Goal: Task Accomplishment & Management: Manage account settings

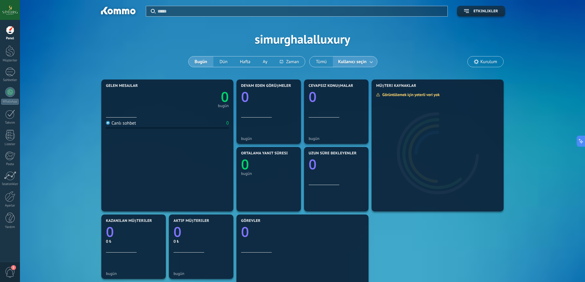
click at [146, 49] on div "Uygula Etkinlikler simurghalalluxury Bugün Dün Hafta Ay Tümü Kullanıcı seçin Ku…" at bounding box center [302, 39] width 546 height 78
click at [68, 56] on div "Uygula Etkinlikler simurghalalluxury Bugün Dün Hafta Ay" at bounding box center [302, 39] width 546 height 78
click at [7, 93] on div at bounding box center [10, 92] width 10 height 10
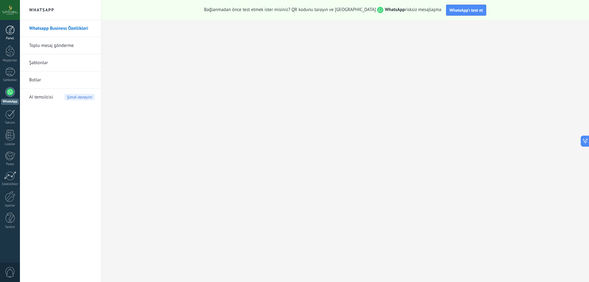
click at [7, 39] on div "Panel" at bounding box center [10, 39] width 18 height 4
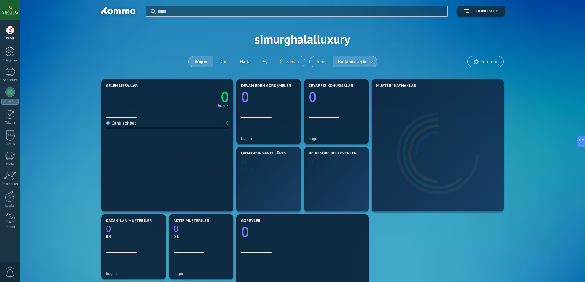
click at [5, 53] on link "Müşteriler" at bounding box center [10, 53] width 20 height 17
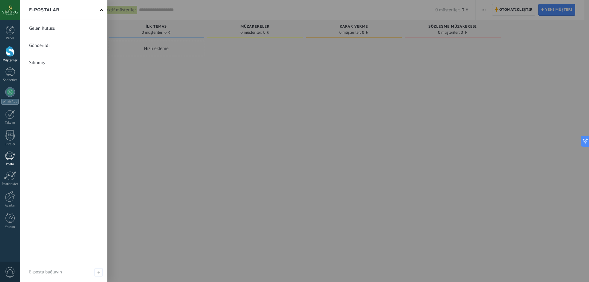
click at [9, 165] on div "Posta" at bounding box center [10, 164] width 18 height 4
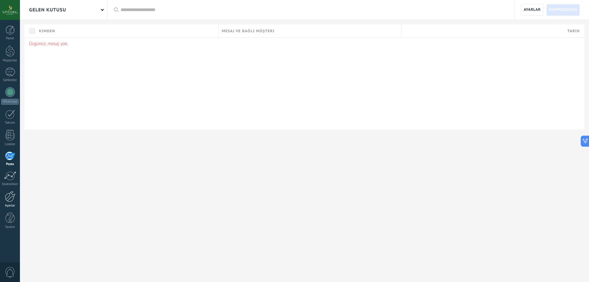
click at [10, 199] on div at bounding box center [10, 196] width 10 height 11
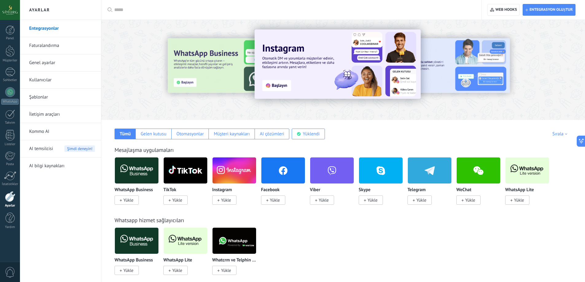
click at [279, 200] on span "Yükle" at bounding box center [275, 200] width 10 height 6
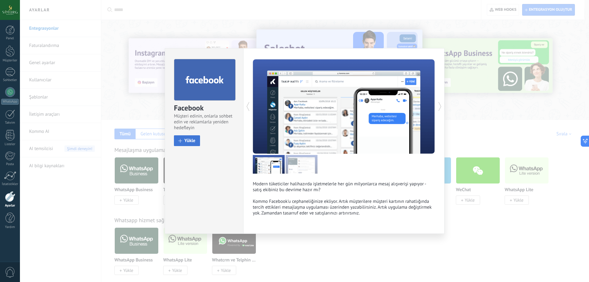
click at [188, 145] on button "Yükle" at bounding box center [187, 140] width 26 height 11
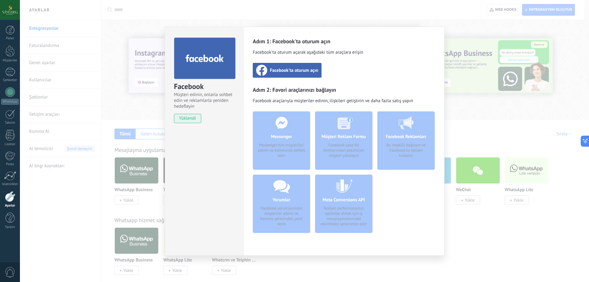
click at [302, 75] on div "Facebook'ta oturum açın" at bounding box center [287, 70] width 69 height 15
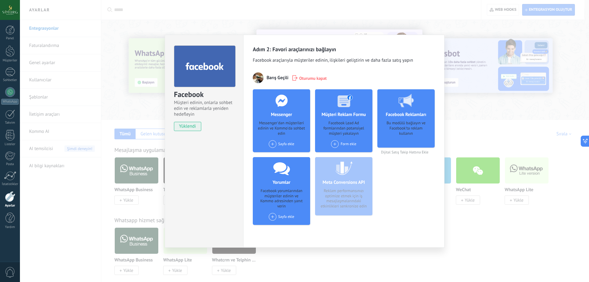
click at [274, 140] on span at bounding box center [273, 144] width 8 height 8
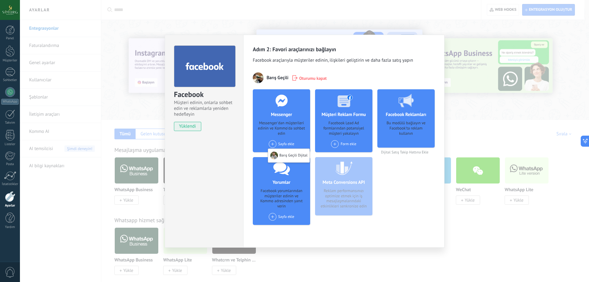
click at [265, 133] on div "Messenger'dan müşterileri edinin ve Kommo'da sohbet edin" at bounding box center [282, 129] width 48 height 16
click at [316, 78] on span "Oturumu kapat" at bounding box center [313, 78] width 28 height 6
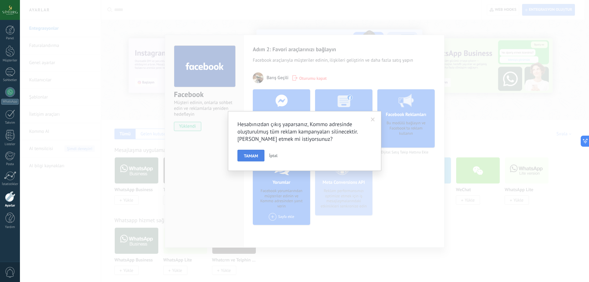
click at [256, 159] on button "TAMAM" at bounding box center [251, 156] width 27 height 12
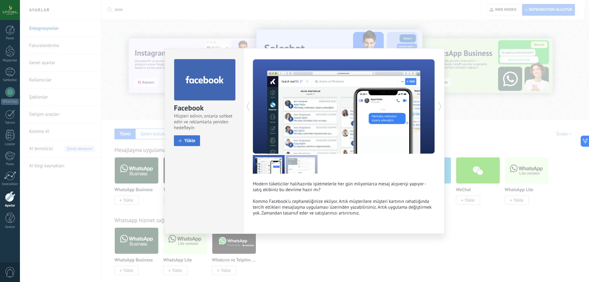
click at [190, 142] on span "Yükle" at bounding box center [189, 140] width 11 height 5
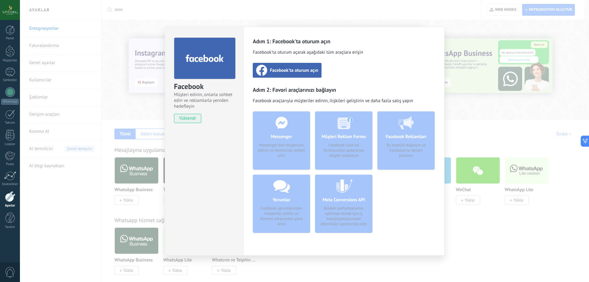
click at [276, 72] on span "Facebook'ta oturum açın" at bounding box center [294, 70] width 48 height 6
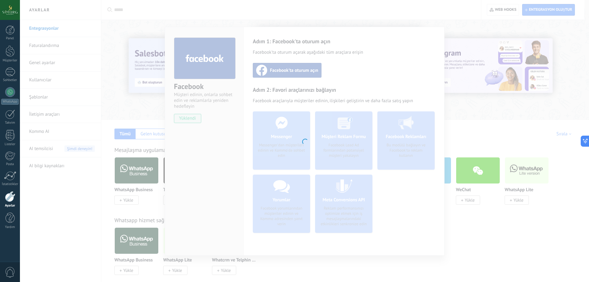
click at [153, 50] on div at bounding box center [304, 141] width 569 height 282
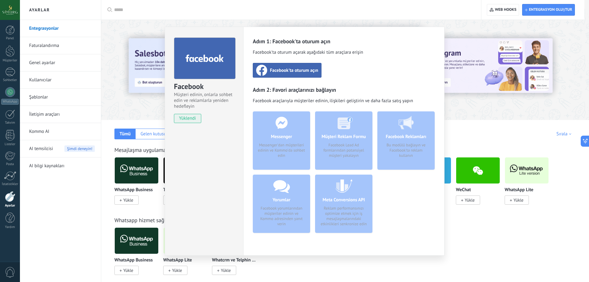
click at [273, 74] on div "Facebook'ta oturum açın" at bounding box center [287, 70] width 69 height 15
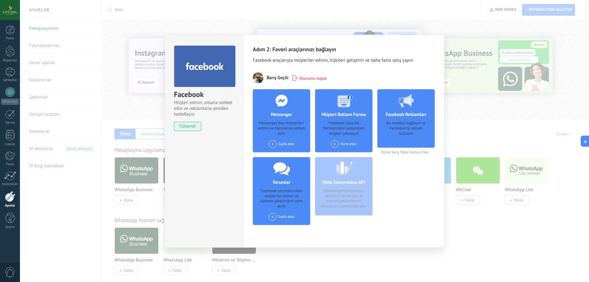
click at [276, 142] on div "Sayfa ekle" at bounding box center [281, 144] width 25 height 8
click at [290, 153] on div "Simurg Halal Luxury Hotel" at bounding box center [295, 156] width 55 height 14
click at [337, 140] on div "Form ekle" at bounding box center [343, 144] width 25 height 8
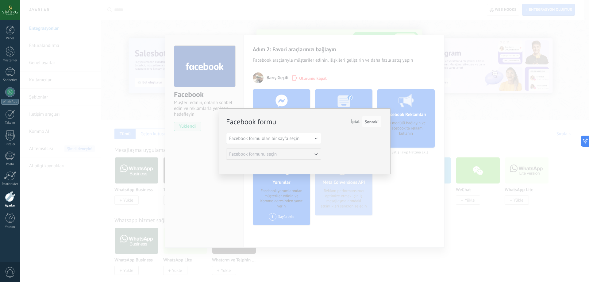
click at [357, 122] on span "İptal" at bounding box center [355, 122] width 9 height 6
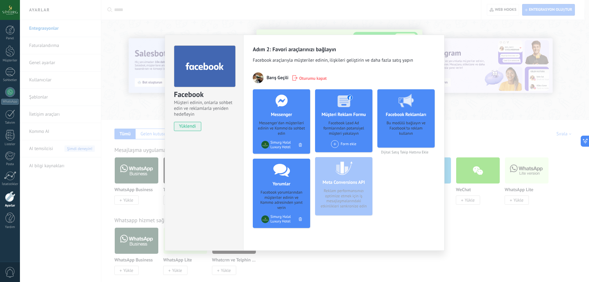
click at [480, 223] on div "Facebook Müşteri edinin, onlarla sohbet edin ve reklamlarla yeniden hedefleyin …" at bounding box center [304, 141] width 569 height 282
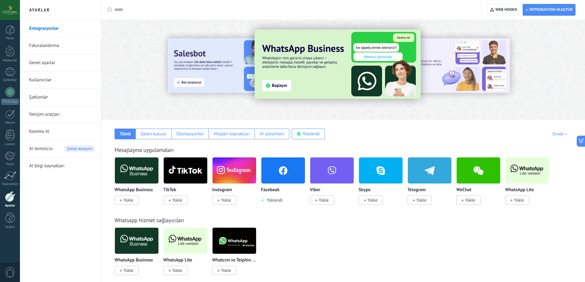
click at [225, 202] on span "Yükle" at bounding box center [226, 200] width 10 height 6
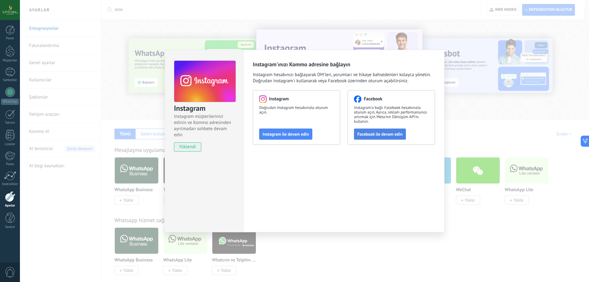
click at [373, 133] on span "Facebook ile devam edin" at bounding box center [379, 134] width 45 height 4
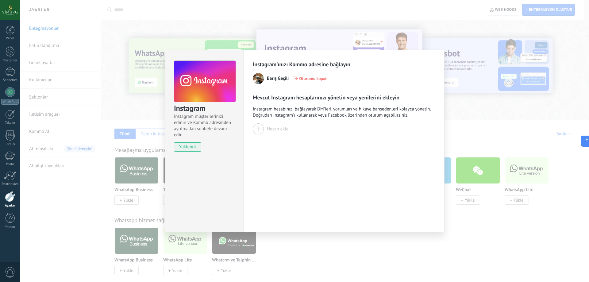
click at [267, 130] on div "Hesap ekle" at bounding box center [277, 129] width 21 height 6
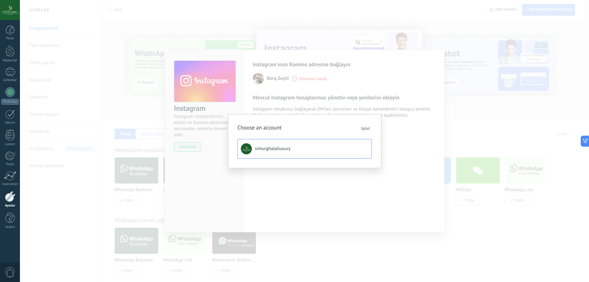
click at [278, 149] on span "simurghalalluxury" at bounding box center [273, 149] width 36 height 6
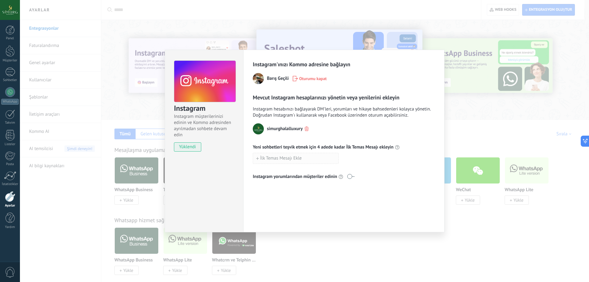
click at [295, 157] on span "İlk Temas Mesajı Ekle" at bounding box center [280, 158] width 41 height 4
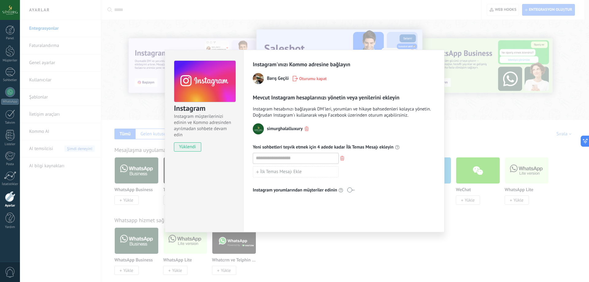
click at [385, 180] on div "simurghalalluxury Yeni sohbetleri teşvik etmek için 4 adede kadar İlk Temas Mes…" at bounding box center [344, 158] width 182 height 70
click at [345, 160] on button "button" at bounding box center [342, 158] width 7 height 8
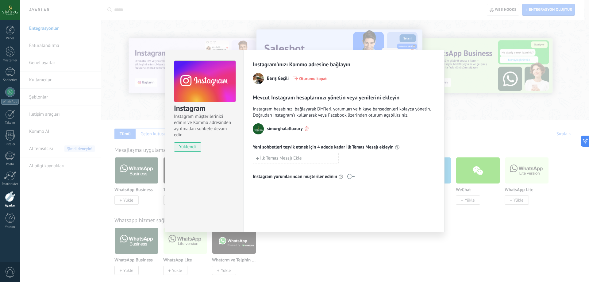
click at [382, 165] on div "simurghalalluxury Yeni sohbetleri teşvik etmek için 4 adede kadar İlk Temas Mes…" at bounding box center [344, 151] width 182 height 56
click at [495, 107] on div "Instagram Instagram müşterilerinizi edinin ve Kommo adresinden ayrılmadan sohbe…" at bounding box center [304, 141] width 569 height 282
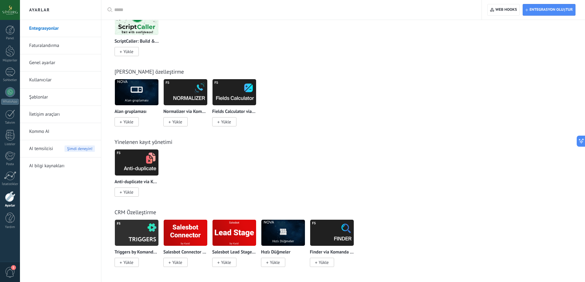
scroll to position [1043, 0]
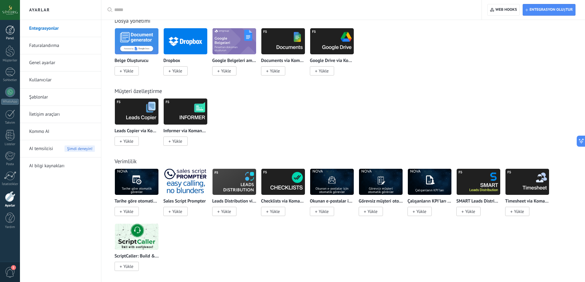
click at [8, 26] on div at bounding box center [10, 29] width 9 height 9
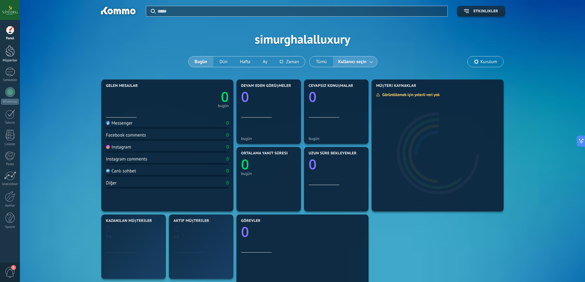
click at [9, 54] on div at bounding box center [10, 50] width 9 height 11
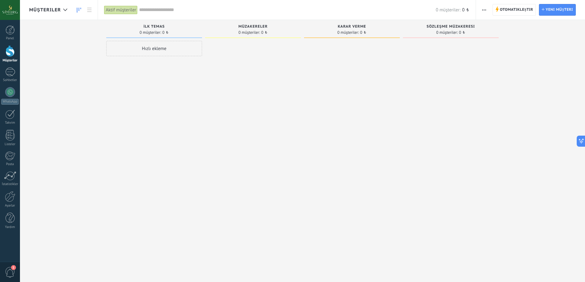
drag, startPoint x: 137, startPoint y: 132, endPoint x: 190, endPoint y: 126, distance: 54.1
click at [137, 132] on div "Hızlı ekleme" at bounding box center [154, 142] width 96 height 202
click at [391, 102] on div at bounding box center [352, 142] width 96 height 202
click at [392, 109] on div at bounding box center [352, 142] width 96 height 202
drag, startPoint x: 468, startPoint y: 116, endPoint x: 327, endPoint y: 115, distance: 140.9
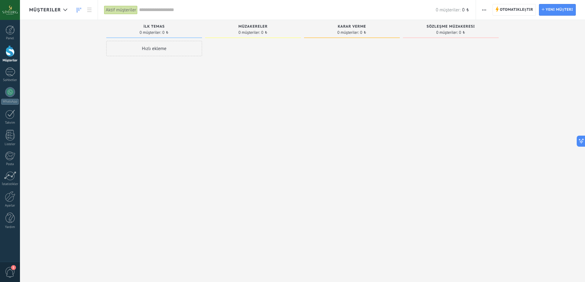
click at [327, 115] on div "Gelen müşteriler İstekler: 0 0 0 0 0 0 0 0 0 İlk temas 0 müşteriler: 0 ₺ Hızlı …" at bounding box center [306, 131] width 555 height 223
drag, startPoint x: 316, startPoint y: 121, endPoint x: 463, endPoint y: 125, distance: 147.7
click at [453, 124] on div "Gelen müşteriler İstekler: 0 0 0 0 0 0 0 0 0 İlk temas 0 müşteriler: 0 ₺ Hızlı …" at bounding box center [306, 131] width 555 height 223
drag, startPoint x: 463, startPoint y: 125, endPoint x: 330, endPoint y: 115, distance: 133.8
click at [418, 123] on div at bounding box center [451, 142] width 96 height 202
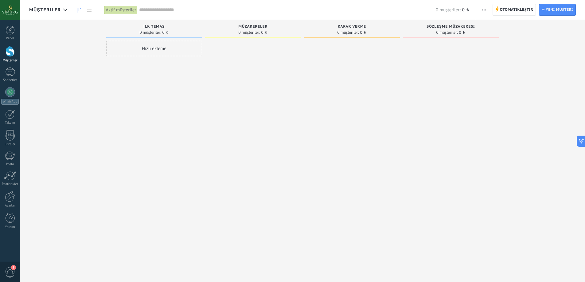
click at [485, 9] on span "button" at bounding box center [484, 10] width 4 height 12
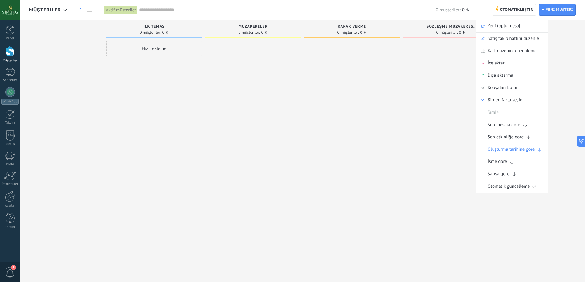
click at [398, 116] on div at bounding box center [352, 142] width 96 height 202
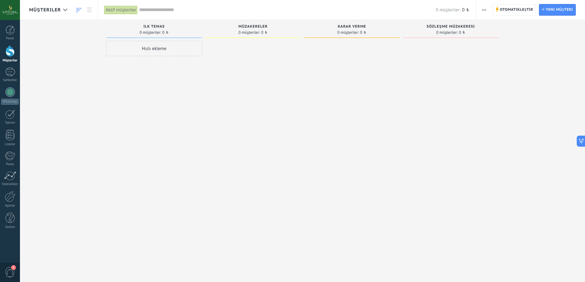
click at [121, 9] on div "Aktif müşteriler" at bounding box center [120, 10] width 33 height 9
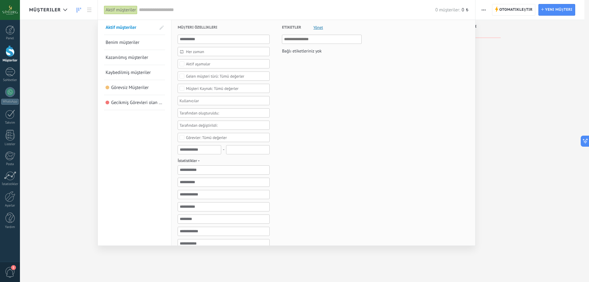
click at [121, 9] on div "Aktif müşteriler" at bounding box center [120, 10] width 33 height 9
click at [79, 88] on div at bounding box center [294, 141] width 589 height 282
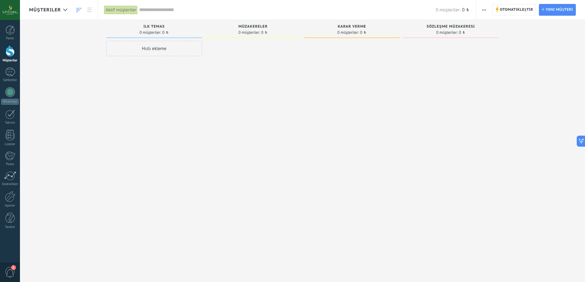
click at [226, 97] on div at bounding box center [253, 142] width 96 height 202
click at [124, 11] on div "Aktif müşteriler" at bounding box center [120, 10] width 33 height 9
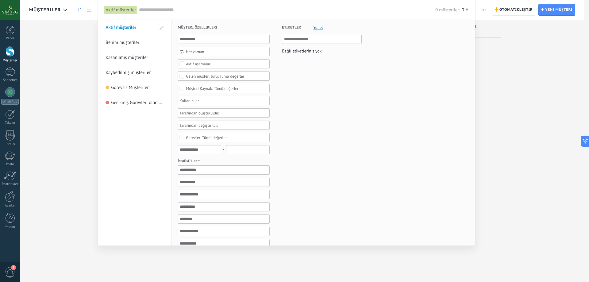
click at [74, 84] on div at bounding box center [294, 141] width 589 height 282
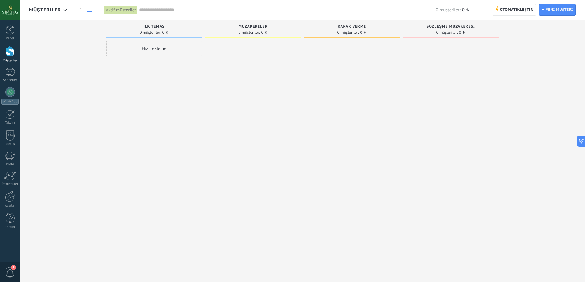
click at [89, 8] on use at bounding box center [89, 10] width 4 height 4
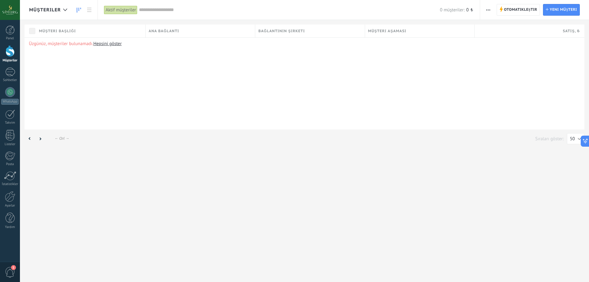
click at [81, 9] on use at bounding box center [79, 10] width 4 height 5
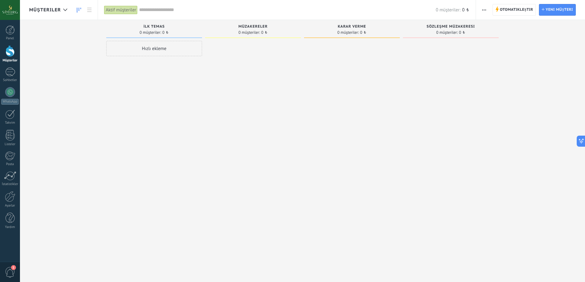
click at [245, 117] on div at bounding box center [253, 142] width 96 height 202
click at [549, 14] on span "Yeni müşteri" at bounding box center [558, 9] width 27 height 11
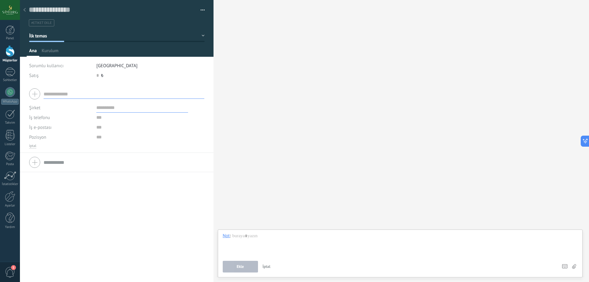
click at [24, 11] on icon at bounding box center [24, 10] width 2 height 4
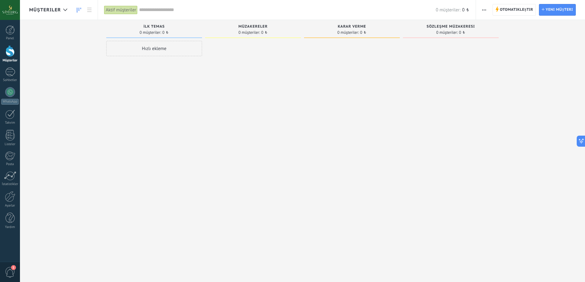
click at [163, 110] on div "Hızlı ekleme" at bounding box center [154, 142] width 96 height 202
click at [186, 165] on div "Hızlı ekleme" at bounding box center [154, 142] width 96 height 202
click at [482, 11] on span "button" at bounding box center [484, 10] width 4 height 12
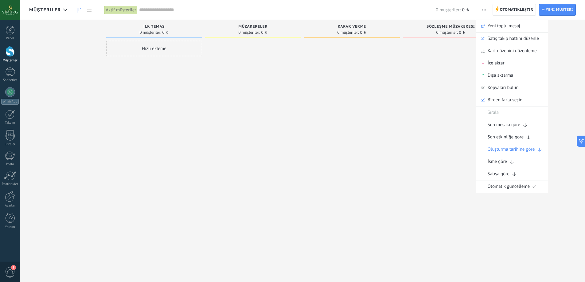
click at [422, 85] on div at bounding box center [451, 142] width 96 height 202
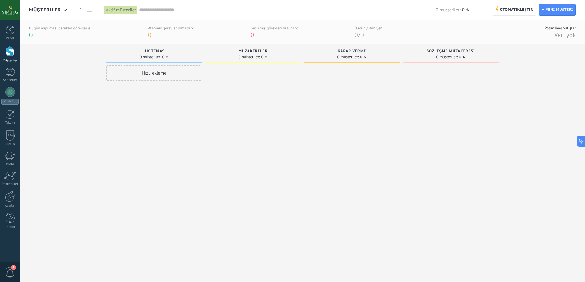
click at [503, 134] on div "Sözleşme müzakeresi 0 müşteriler: 0 ₺" at bounding box center [455, 155] width 105 height 223
click at [519, 157] on div "Gelen müşteriler İstekler: 0 0 0 0 0 0 0 0 0 İlk temas 0 müşteriler: 0 ₺ Hızlı …" at bounding box center [306, 155] width 555 height 223
click at [327, 137] on div at bounding box center [352, 166] width 96 height 202
click at [269, 29] on div "Gecikmiş görevleri bulunan:" at bounding box center [273, 27] width 47 height 5
click at [479, 7] on div "Otomatikleştir Yeni toplu mesaj Satış takip hattını düzenle Kart düzenini düzen…" at bounding box center [484, 10] width 10 height 12
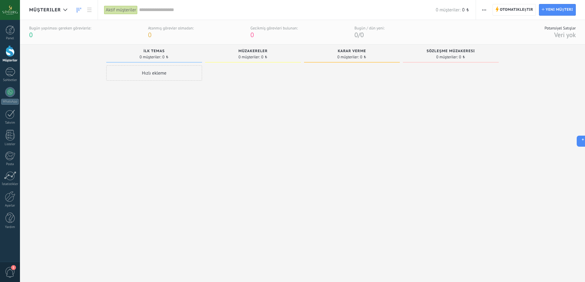
click at [487, 11] on button "button" at bounding box center [483, 10] width 9 height 12
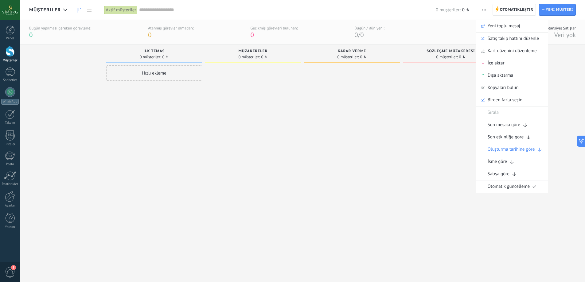
click at [487, 11] on button "button" at bounding box center [483, 10] width 9 height 12
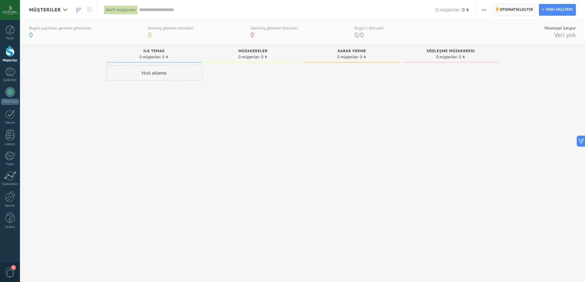
click at [525, 6] on span "Otomatikleştir" at bounding box center [516, 9] width 33 height 11
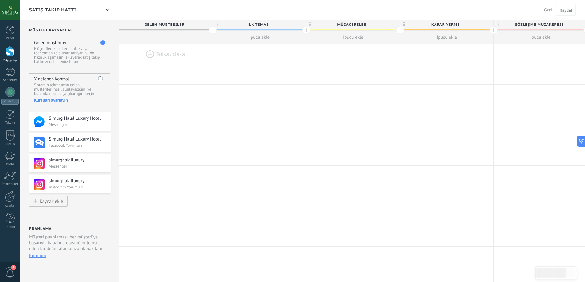
click at [367, 22] on span "Müzakereler" at bounding box center [351, 25] width 90 height 10
click at [367, 22] on input "**********" at bounding box center [351, 24] width 81 height 9
type input "*"
type input "**********"
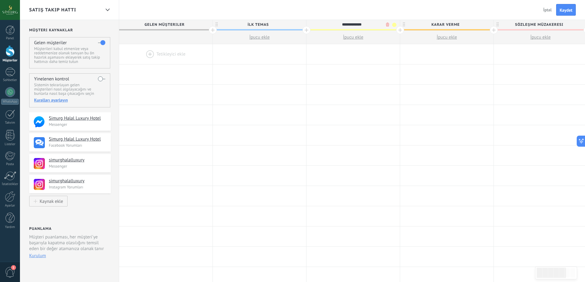
click at [527, 25] on span "Sözleşme müzakeresi" at bounding box center [538, 25] width 90 height 10
click at [527, 25] on input "**********" at bounding box center [538, 24] width 81 height 9
type input "*"
type input "**********"
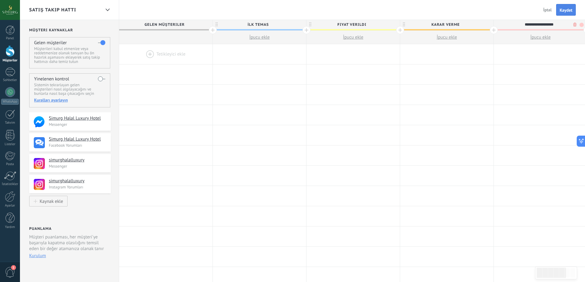
click at [566, 8] on span "Kaydet" at bounding box center [565, 10] width 13 height 4
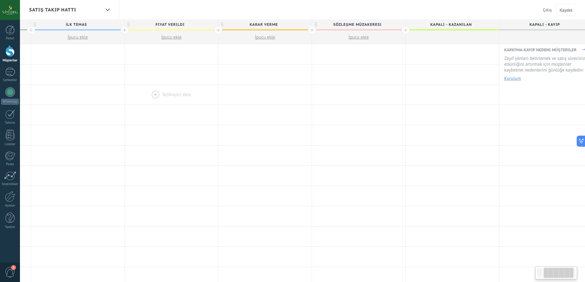
scroll to position [0, 190]
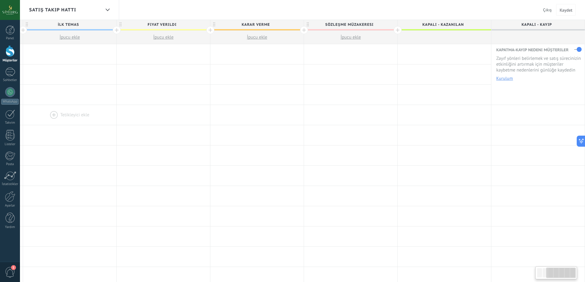
drag, startPoint x: 407, startPoint y: 78, endPoint x: 81, endPoint y: 110, distance: 326.9
click at [80, 110] on div "**********" at bounding box center [256, 256] width 655 height 425
click at [445, 25] on span "Kapalı - Kazanılan" at bounding box center [442, 25] width 90 height 10
click at [545, 10] on span "Çıkış" at bounding box center [547, 10] width 9 height 6
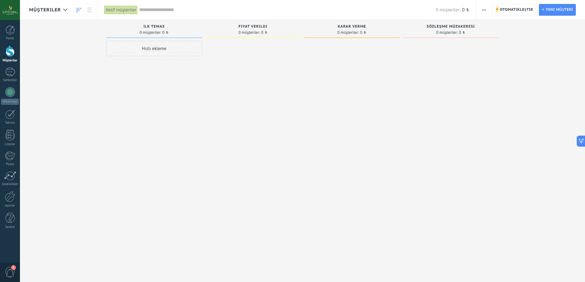
click at [280, 101] on div at bounding box center [253, 142] width 96 height 202
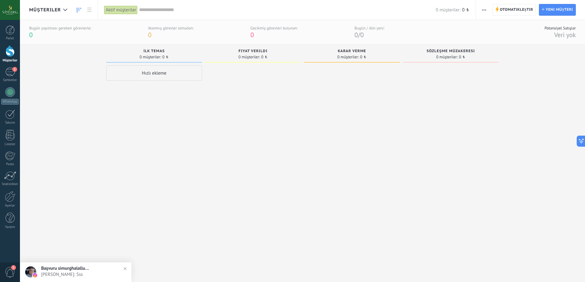
drag, startPoint x: 212, startPoint y: 138, endPoint x: 391, endPoint y: 143, distance: 179.3
click at [373, 143] on div "Gelen müşteriler İstekler: 0 0 0 0 0 0 0 0 0 İlk temas 0 müşteriler: 0 ₺ Hızlı …" at bounding box center [306, 155] width 555 height 223
click at [137, 150] on div "Hızlı ekleme" at bounding box center [154, 166] width 96 height 202
click at [1, 71] on link "1 Sohbetler" at bounding box center [10, 75] width 20 height 15
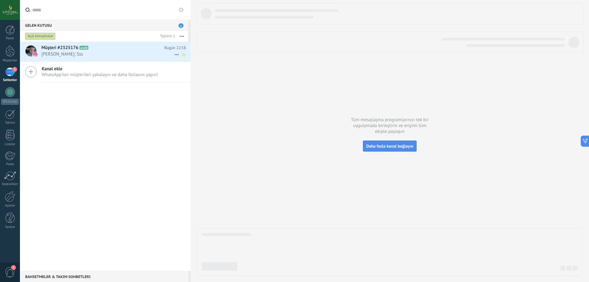
click at [116, 57] on span "Barış Geçili: Sss" at bounding box center [107, 54] width 133 height 6
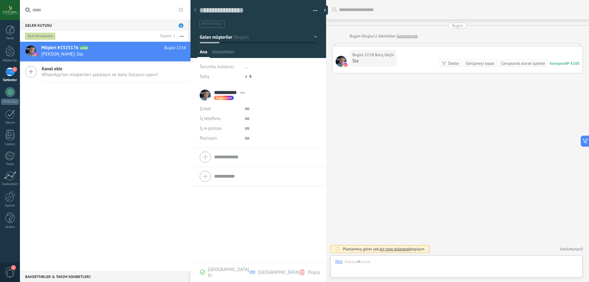
scroll to position [9, 0]
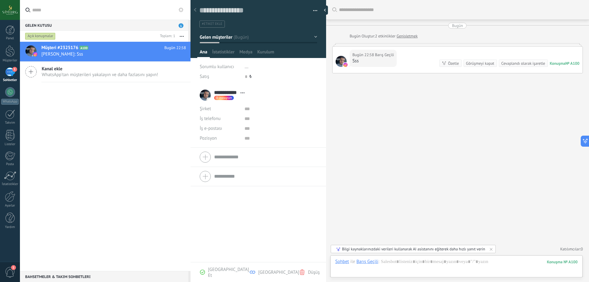
click at [369, 259] on div "Barış Geçili" at bounding box center [368, 262] width 22 height 6
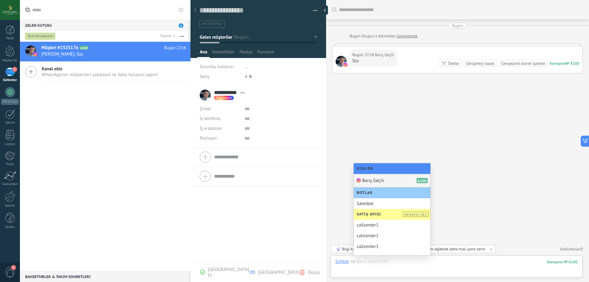
click at [419, 268] on div at bounding box center [456, 268] width 242 height 18
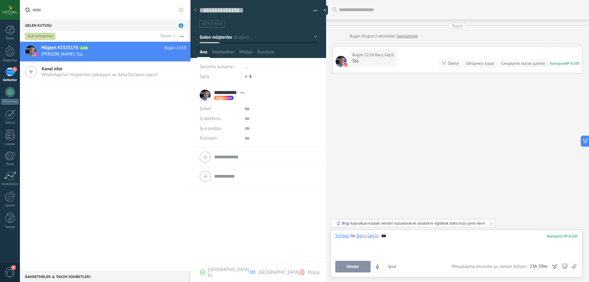
click at [349, 270] on button "Gönder" at bounding box center [352, 267] width 35 height 12
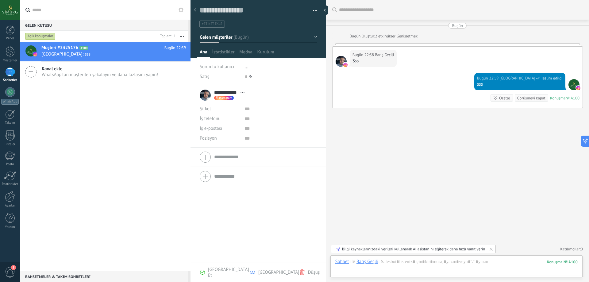
click at [237, 41] on button "Gelen müşteriler" at bounding box center [259, 37] width 118 height 11
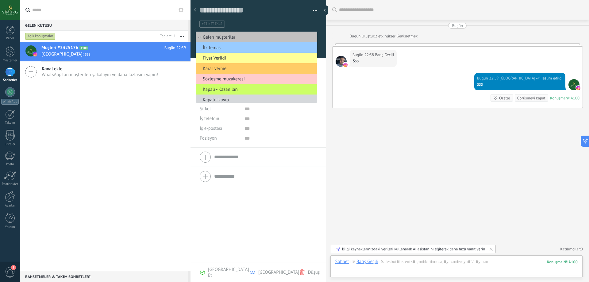
click at [135, 139] on div "Müşteri #2325176 A100 Bugün 22:59 Simurg Hotel: sss Kanal ekle WhatsApp'tan müş…" at bounding box center [105, 156] width 171 height 229
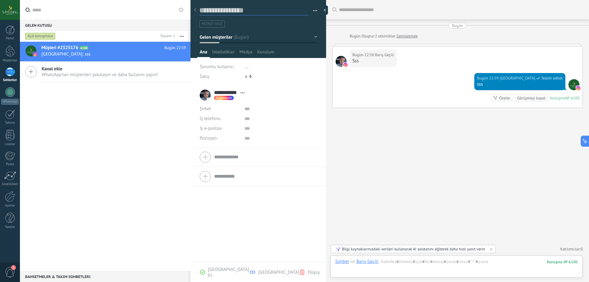
click at [214, 11] on textarea at bounding box center [253, 11] width 109 height 10
click at [310, 12] on button "button" at bounding box center [313, 10] width 9 height 9
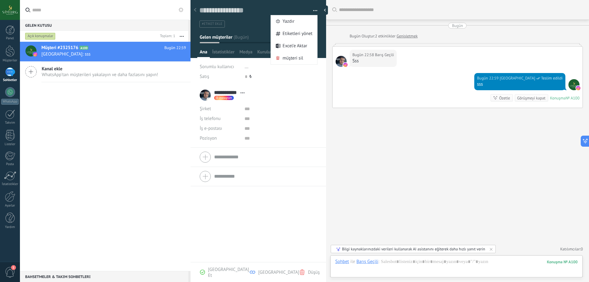
click at [314, 9] on button "button" at bounding box center [313, 10] width 9 height 9
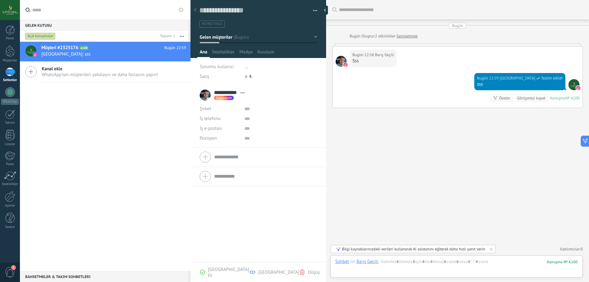
click at [240, 40] on button "Gelen müşteriler" at bounding box center [259, 37] width 118 height 11
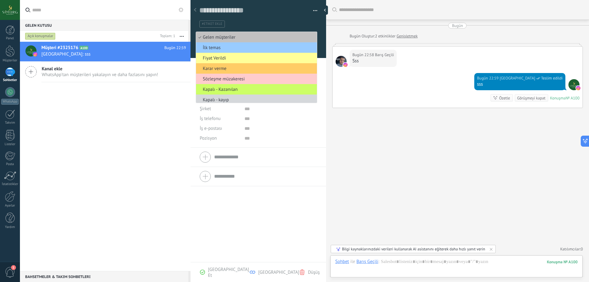
click at [152, 144] on div "Müşteri #2325176 A100 Bugün 22:59 Simurg Hotel: sss Kanal ekle WhatsApp'tan müş…" at bounding box center [105, 156] width 171 height 229
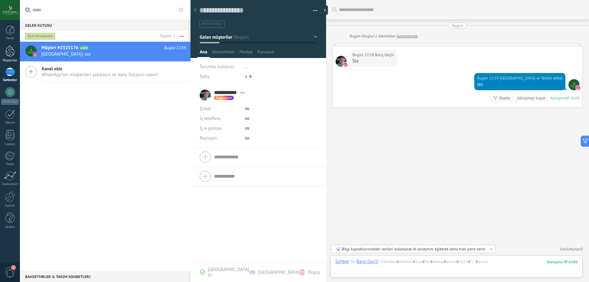
click at [9, 56] on div at bounding box center [10, 50] width 9 height 11
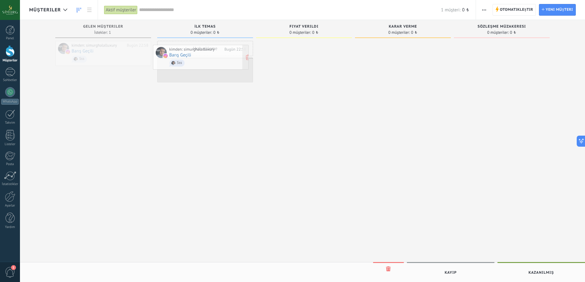
drag, startPoint x: 105, startPoint y: 58, endPoint x: 209, endPoint y: 59, distance: 104.3
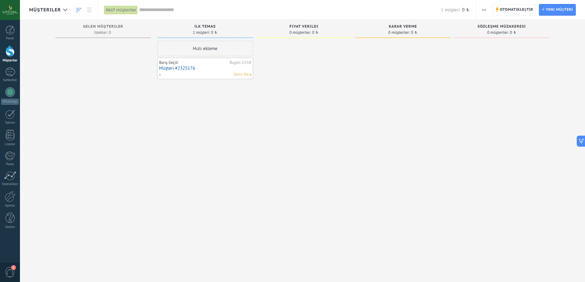
click at [220, 76] on div "Görev Yok" at bounding box center [204, 75] width 90 height 6
click at [212, 64] on div "Barış Geçili" at bounding box center [193, 62] width 69 height 5
click at [185, 66] on link "Müşteri #2325176" at bounding box center [205, 68] width 92 height 5
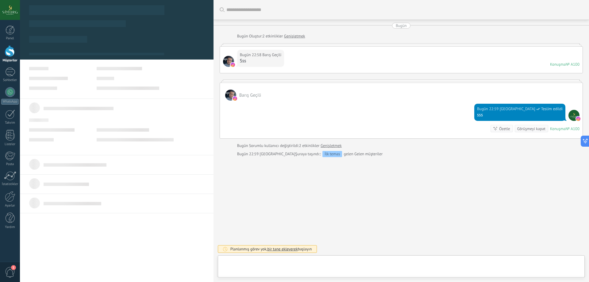
scroll to position [9, 0]
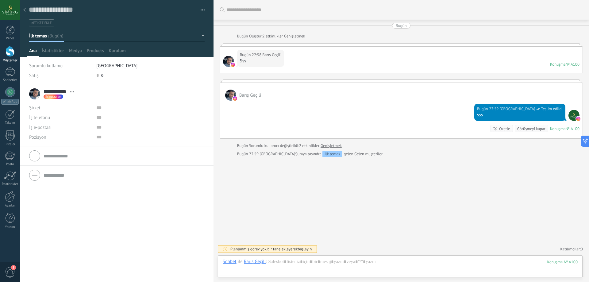
click at [116, 68] on span "[GEOGRAPHIC_DATA]" at bounding box center [116, 66] width 41 height 6
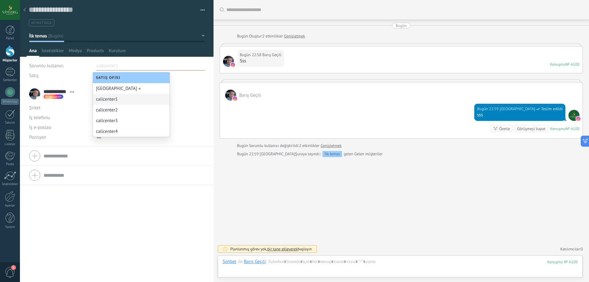
click at [115, 102] on div "callcenter1" at bounding box center [131, 99] width 77 height 11
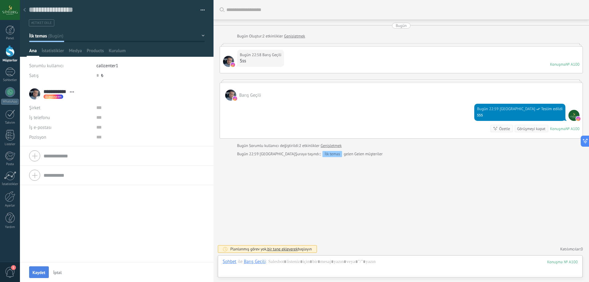
click at [37, 270] on button "Kaydet" at bounding box center [39, 272] width 20 height 12
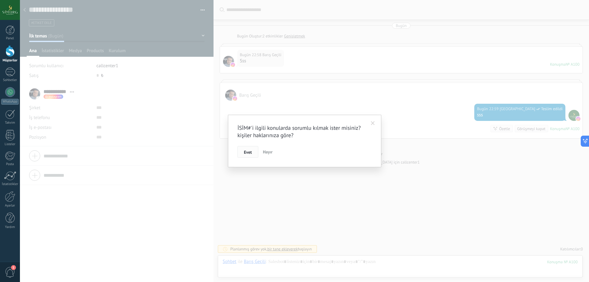
click at [249, 154] on span "Evet" at bounding box center [248, 152] width 8 height 4
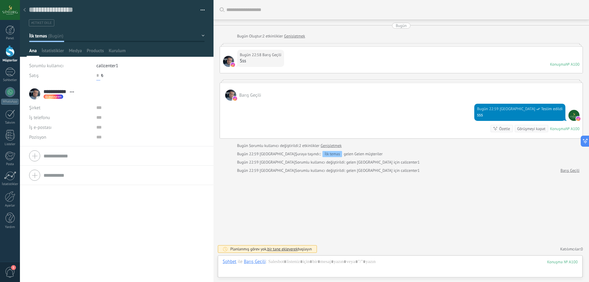
click at [98, 77] on input "text" at bounding box center [98, 76] width 4 height 10
click at [115, 244] on div "**********" at bounding box center [117, 183] width 194 height 198
click at [25, 10] on icon at bounding box center [24, 10] width 2 height 4
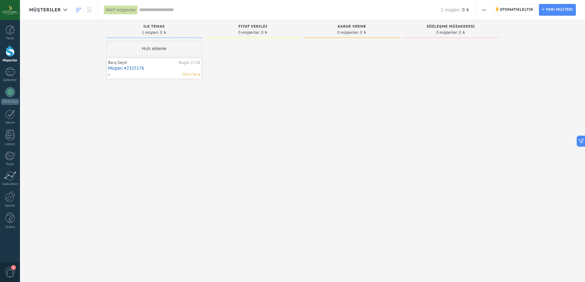
drag, startPoint x: 289, startPoint y: 160, endPoint x: 326, endPoint y: 157, distance: 37.2
click at [313, 159] on div "Gelen müşteriler İstekler: 0 0 0 0 0 0 0 0 0 İlk temas 1 müşteri: 0 ₺ Hızlı ekl…" at bounding box center [306, 131] width 555 height 223
drag, startPoint x: 155, startPoint y: 68, endPoint x: 150, endPoint y: 67, distance: 5.4
click at [253, 141] on div at bounding box center [253, 142] width 96 height 202
click at [150, 66] on link "Müşteri #2325176" at bounding box center [154, 68] width 92 height 5
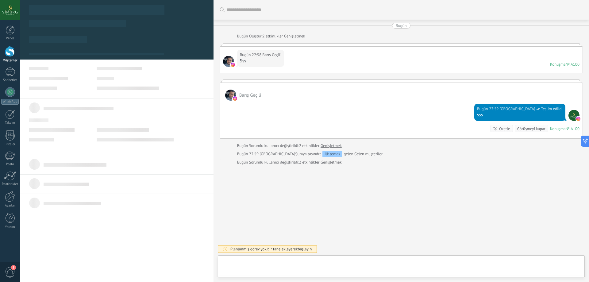
scroll to position [9, 0]
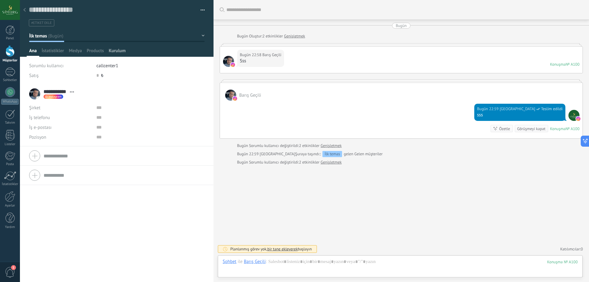
click at [114, 51] on span "Kurulum" at bounding box center [117, 52] width 17 height 9
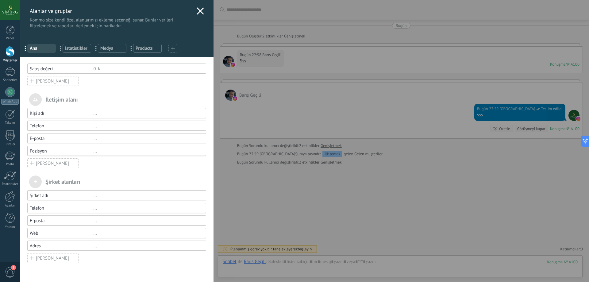
click at [193, 6] on div "Alanlar ve gruplar Kommo size kendi özel alanlarınızı ekleme seçeneği sunar. Bu…" at bounding box center [117, 14] width 194 height 29
click at [192, 10] on div "Alanlar ve gruplar Kommo size kendi özel alanlarınızı ekleme seçeneği sunar. Bu…" at bounding box center [117, 14] width 194 height 29
click at [194, 9] on div "Alanlar ve gruplar Kommo size kendi özel alanlarınızı ekleme seçeneği sunar. Bu…" at bounding box center [117, 14] width 194 height 29
click at [198, 10] on icon at bounding box center [200, 10] width 7 height 7
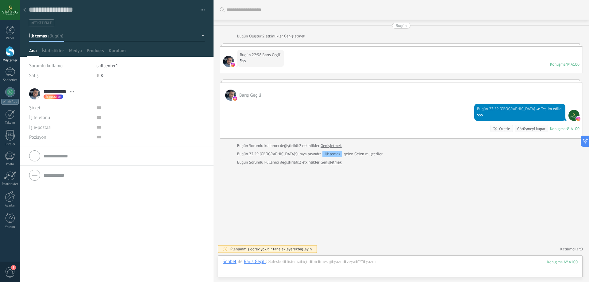
click at [27, 10] on div at bounding box center [24, 10] width 9 height 12
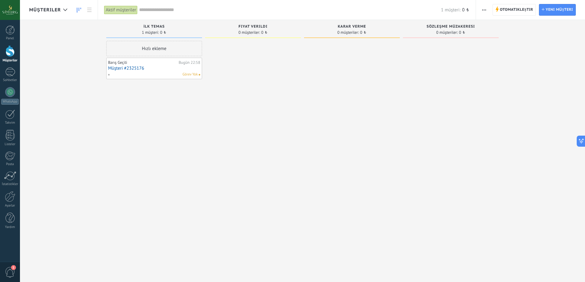
click at [245, 137] on div at bounding box center [253, 142] width 96 height 202
drag, startPoint x: 175, startPoint y: 149, endPoint x: 315, endPoint y: 143, distance: 140.0
click at [306, 144] on div "Gelen müşteriler İstekler: 0 0 0 0 0 0 0 0 0 İlk temas 1 müşteri: 0 ₺ Hızlı ekl…" at bounding box center [306, 131] width 555 height 223
drag, startPoint x: 318, startPoint y: 146, endPoint x: 170, endPoint y: 126, distance: 149.2
click at [163, 131] on div "Gelen müşteriler İstekler: 0 0 0 0 0 0 0 0 0 İlk temas 1 müşteri: 0 ₺ Hızlı ekl…" at bounding box center [306, 131] width 555 height 223
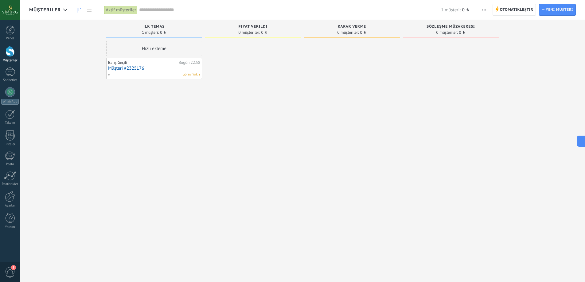
drag, startPoint x: 189, startPoint y: 117, endPoint x: 158, endPoint y: 113, distance: 31.2
click at [143, 121] on div "Hızlı ekleme Barış Geçili Bugün 22:58 Müşteri #2325176 Görev Yok" at bounding box center [154, 142] width 96 height 202
drag, startPoint x: 221, startPoint y: 101, endPoint x: 166, endPoint y: 102, distance: 54.6
click at [175, 102] on div "Gelen müşteriler İstekler: 0 0 0 0 0 0 0 0 0 İlk temas 1 müşteri: 0 ₺ Hızlı ekl…" at bounding box center [306, 131] width 555 height 223
drag, startPoint x: 249, startPoint y: 125, endPoint x: 210, endPoint y: 129, distance: 39.4
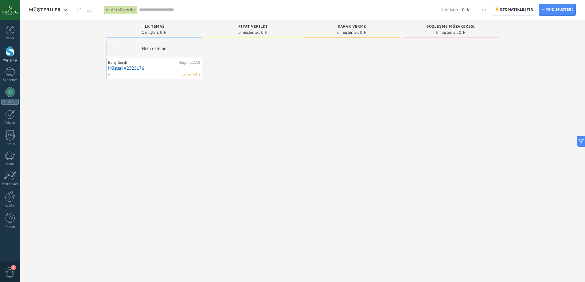
click at [268, 127] on div "Gelen müşteriler İstekler: 0 0 0 0 0 0 0 0 0 İlk temas 1 müşteri: 0 ₺ Hızlı ekl…" at bounding box center [306, 131] width 555 height 223
drag, startPoint x: 168, startPoint y: 129, endPoint x: 191, endPoint y: 143, distance: 26.8
click at [177, 129] on div "Hızlı ekleme Barış Geçili Bugün 22:58 Müşteri #2325176 Görev Yok" at bounding box center [154, 142] width 96 height 202
click at [169, 155] on div "Hızlı ekleme Barış Geçili Bugün 22:58 Müşteri #2325176 Görev Yok" at bounding box center [154, 142] width 96 height 202
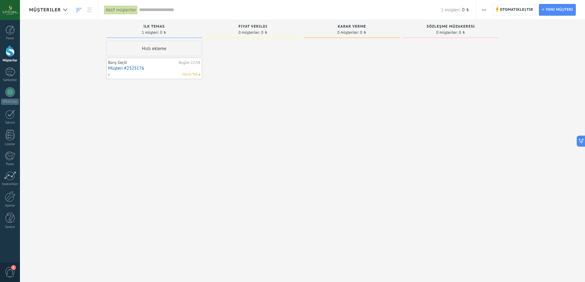
click at [168, 155] on div "Hızlı ekleme Barış Geçili Bugün 22:58 Müşteri #2325176 Görev Yok" at bounding box center [154, 142] width 96 height 202
click at [168, 154] on div "Hızlı ekleme Barış Geçili Bugün 22:58 Müşteri #2325176 Görev Yok" at bounding box center [154, 142] width 96 height 202
click at [168, 149] on div "Hızlı ekleme Barış Geçili Bugün 22:58 Müşteri #2325176 Görev Yok" at bounding box center [154, 142] width 96 height 202
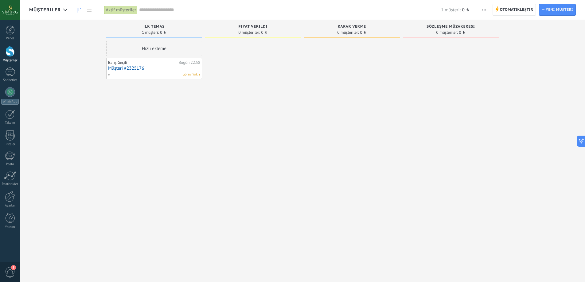
click at [168, 151] on div "Hızlı ekleme Barış Geçili Bugün 22:58 Müşteri #2325176 Görev Yok" at bounding box center [154, 142] width 96 height 202
click at [110, 141] on div "Hızlı ekleme Barış Geçili Bugün 22:58 Müşteri #2325176 Görev Yok" at bounding box center [154, 142] width 96 height 202
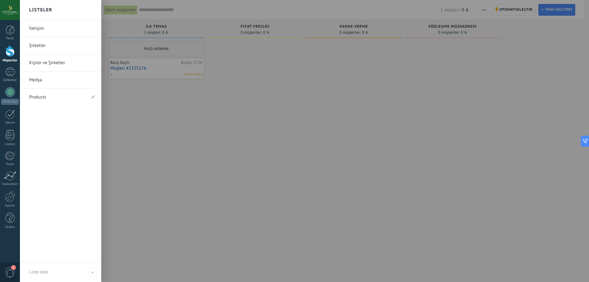
click at [45, 94] on link "Products" at bounding box center [57, 97] width 57 height 17
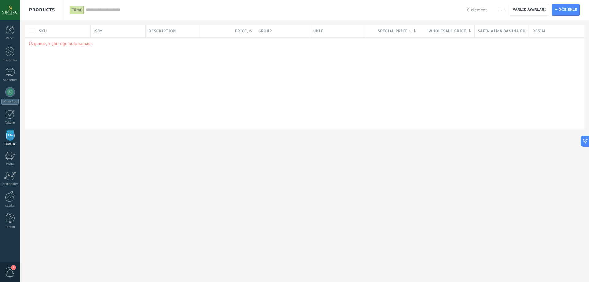
drag, startPoint x: 256, startPoint y: 172, endPoint x: 180, endPoint y: 169, distance: 75.8
click at [202, 173] on div "**********" at bounding box center [304, 141] width 569 height 282
drag, startPoint x: 126, startPoint y: 109, endPoint x: 211, endPoint y: 113, distance: 84.8
click at [206, 113] on div "Üzgünüz, hiçbir öğe bulunamadı." at bounding box center [305, 83] width 560 height 92
click at [195, 117] on div "Üzgünüz, hiçbir öğe bulunamadı." at bounding box center [305, 83] width 560 height 92
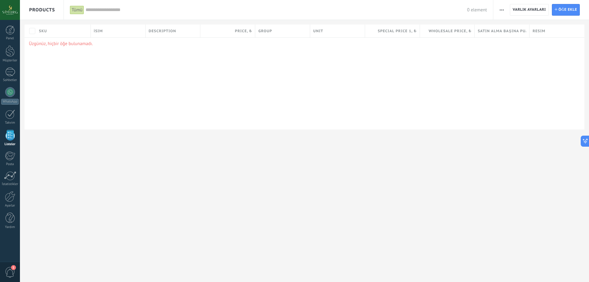
click at [195, 117] on div "Üzgünüz, hiçbir öğe bulunamadı." at bounding box center [305, 83] width 560 height 92
drag, startPoint x: 110, startPoint y: 165, endPoint x: 132, endPoint y: 167, distance: 21.6
click at [123, 168] on div "**********" at bounding box center [304, 141] width 569 height 282
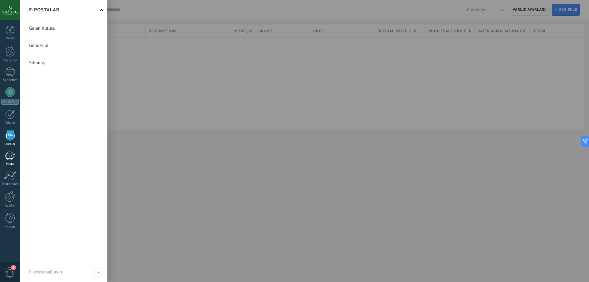
click at [7, 160] on div at bounding box center [10, 155] width 10 height 9
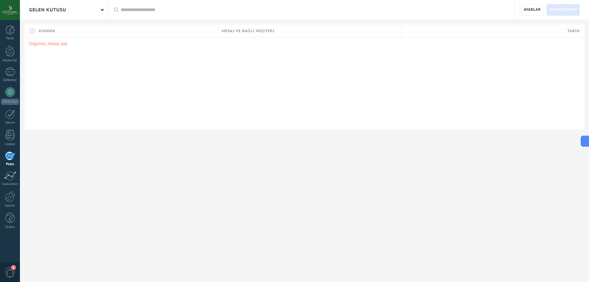
click at [22, 179] on div "Gelen Kutusu Uygula Tüm e-postalar Okunmamış Okuyun Otomatik işlenmiş Bağlantıl…" at bounding box center [304, 141] width 569 height 282
click at [5, 179] on div at bounding box center [10, 175] width 12 height 9
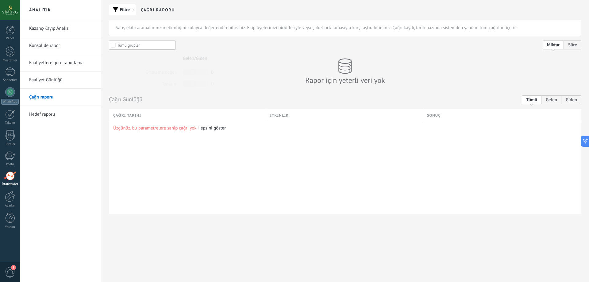
click at [145, 9] on h2 "Çağrı Raporu" at bounding box center [158, 10] width 34 height 20
click at [182, 7] on div "Filtre Çağrı Raporu" at bounding box center [345, 10] width 473 height 20
click at [584, 140] on icon at bounding box center [583, 141] width 6 height 6
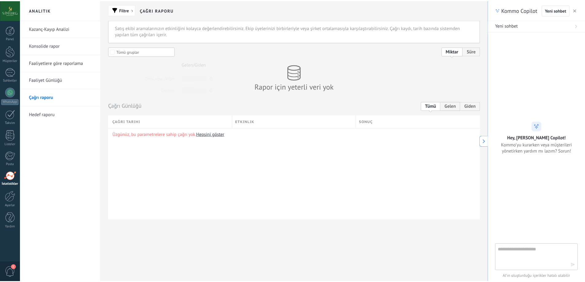
scroll to position [6, 0]
click at [576, 8] on button "button" at bounding box center [579, 9] width 6 height 7
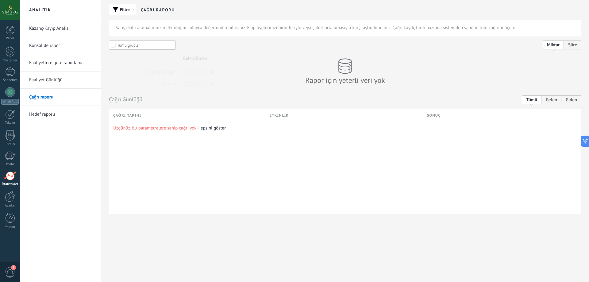
click at [368, 209] on div "Üzgünüz, bu parametrelere sahip çağrı yok. Hepsini göster" at bounding box center [345, 168] width 473 height 92
click at [9, 28] on div at bounding box center [10, 29] width 9 height 9
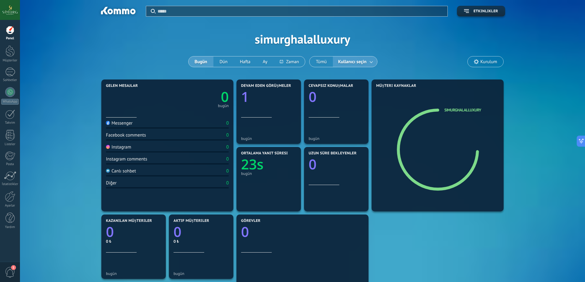
click at [358, 61] on span "Kullanıcı seçin" at bounding box center [352, 62] width 31 height 8
click at [370, 62] on link at bounding box center [371, 62] width 11 height 10
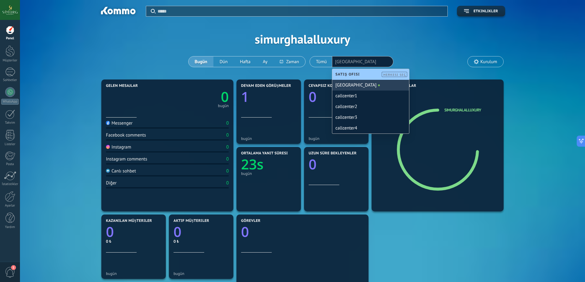
click at [372, 86] on div "[GEOGRAPHIC_DATA]" at bounding box center [370, 85] width 77 height 11
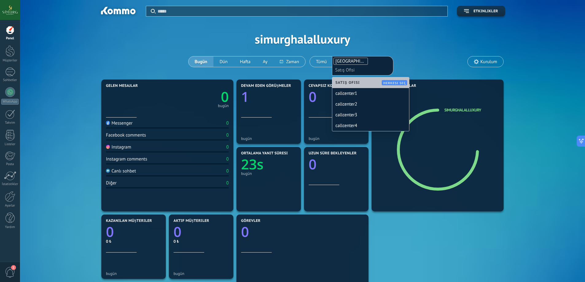
click at [423, 55] on div "Uygula Etkinlikler simurghalalluxury Bugün Dün Hafta Ay Tümü Kullanıcı seçin Si…" at bounding box center [302, 39] width 546 height 78
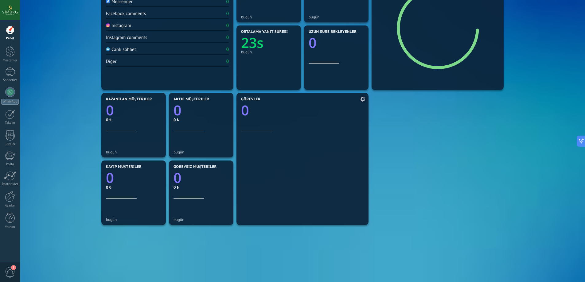
scroll to position [152, 0]
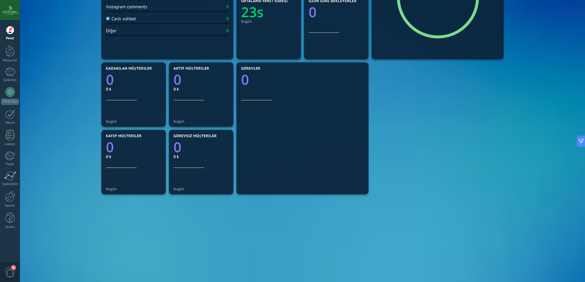
click at [406, 111] on div "Gelen mesajlar 0 bugün Messenger 0 Facebook comments 0 Instagram 0 Instagram co…" at bounding box center [302, 95] width 405 height 338
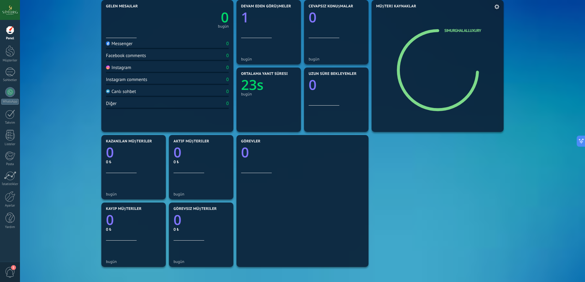
scroll to position [0, 0]
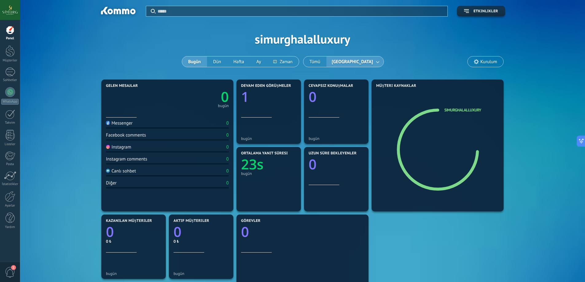
click at [484, 62] on span "Kurulum" at bounding box center [488, 61] width 17 height 5
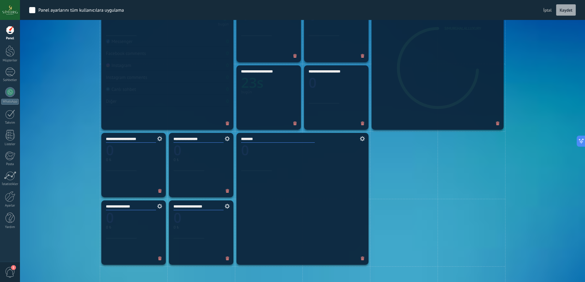
scroll to position [215, 0]
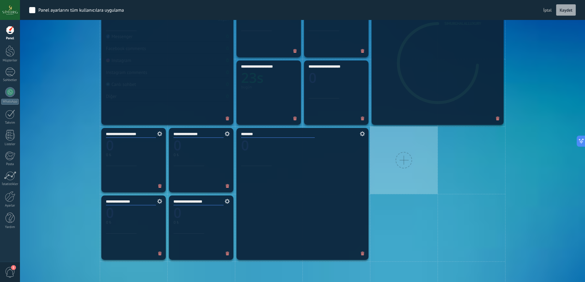
click at [403, 157] on div at bounding box center [403, 160] width 17 height 17
click at [400, 163] on div at bounding box center [403, 160] width 17 height 17
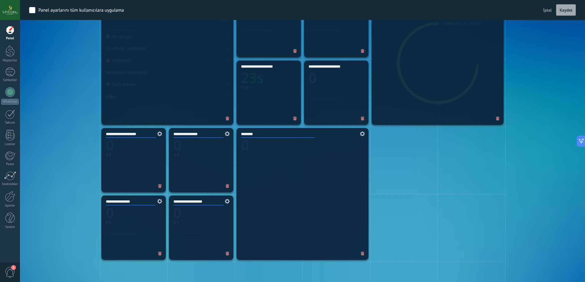
click at [534, 183] on div "**********" at bounding box center [302, 227] width 546 height 473
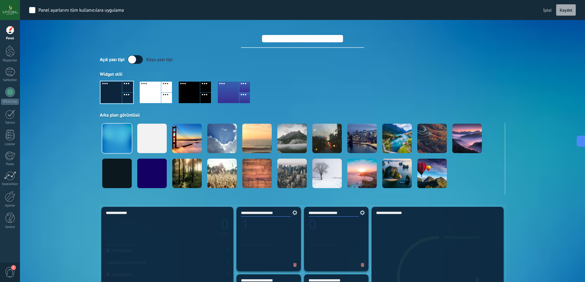
scroll to position [0, 0]
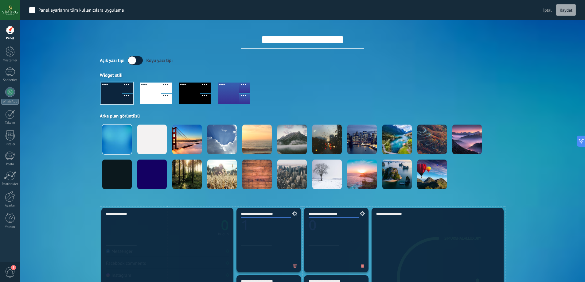
click at [563, 12] on span "Kaydet" at bounding box center [565, 10] width 13 height 4
click at [548, 10] on span "İptal" at bounding box center [547, 10] width 9 height 6
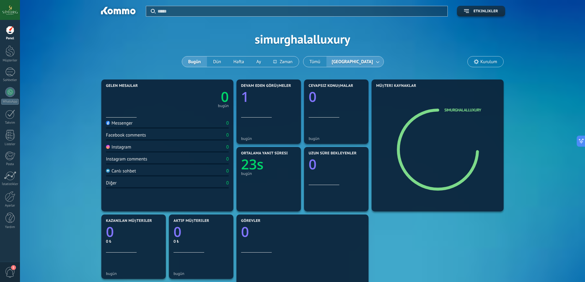
click at [357, 60] on span "[GEOGRAPHIC_DATA]" at bounding box center [352, 62] width 44 height 8
click at [429, 42] on div "Uygula Etkinlikler simurghalalluxury Bugün Dün Hafta Ay Tümü Simurg Hotel Kurul…" at bounding box center [302, 39] width 546 height 78
click at [491, 62] on span "Kurulum" at bounding box center [488, 61] width 17 height 5
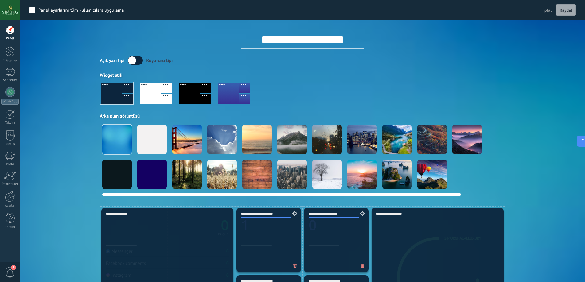
click at [362, 138] on div at bounding box center [361, 139] width 29 height 29
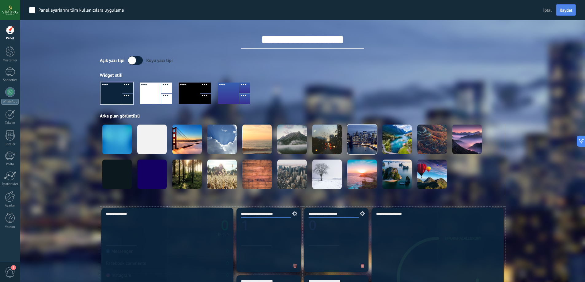
click at [571, 12] on span "Kaydet" at bounding box center [565, 10] width 13 height 4
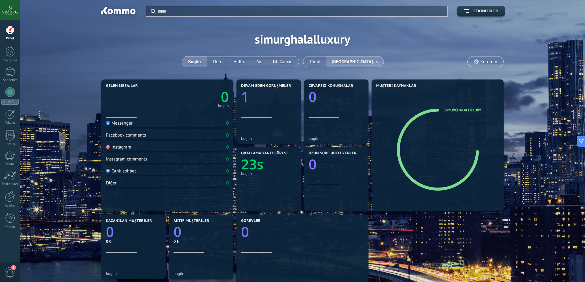
click at [81, 42] on div "Uygula Etkinlikler simurghalalluxury Bugün Dün Hafta Ay Tümü Simurg Hotel Kurul…" at bounding box center [302, 39] width 546 height 78
click at [5, 60] on div "Müşteriler" at bounding box center [10, 61] width 18 height 4
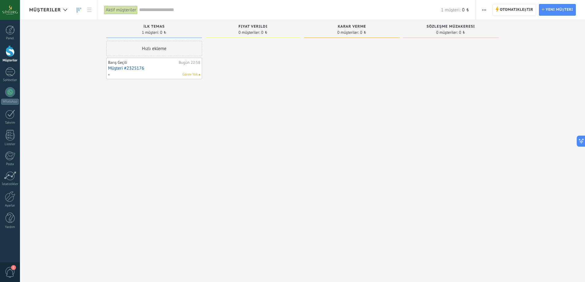
click at [181, 74] on div "Görev Yok" at bounding box center [153, 75] width 90 height 6
click at [151, 76] on div "Görev Yok" at bounding box center [153, 75] width 90 height 6
click at [131, 68] on link "Müşteri #2325176" at bounding box center [154, 68] width 92 height 5
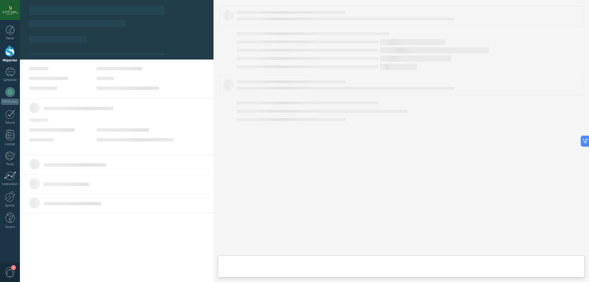
type textarea "**********"
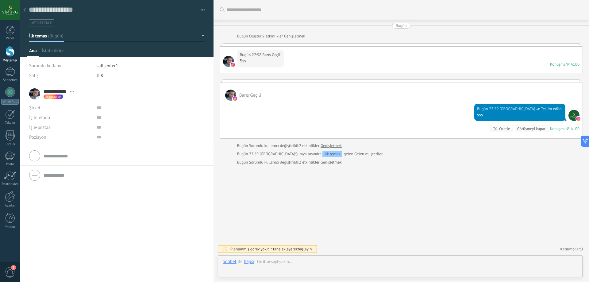
scroll to position [9, 0]
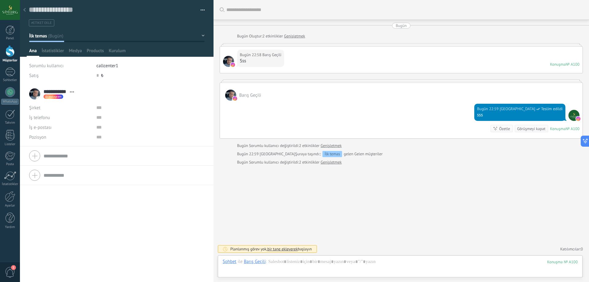
click at [99, 82] on div "Sorumlu kullanıcı callcenter1 Satış 0 ₺" at bounding box center [117, 73] width 176 height 24
click at [97, 76] on input "text" at bounding box center [98, 76] width 4 height 10
click at [95, 222] on div "**********" at bounding box center [117, 173] width 194 height 178
click at [100, 40] on button "İlk temas" at bounding box center [117, 35] width 176 height 11
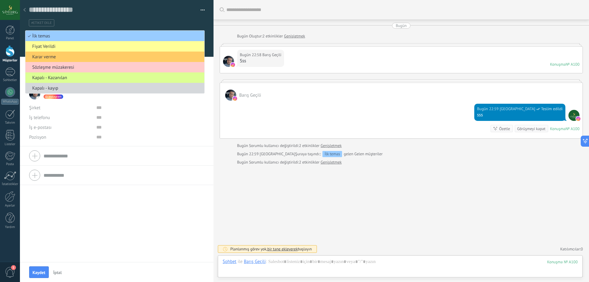
click at [66, 80] on span "Kapalı - Kazanılan" at bounding box center [113, 78] width 177 height 6
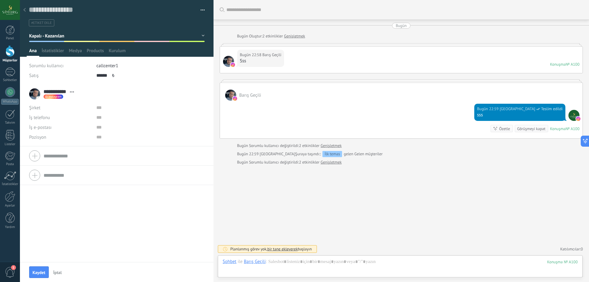
click at [80, 240] on div "**********" at bounding box center [117, 173] width 194 height 178
click at [39, 270] on button "Kaydet" at bounding box center [39, 272] width 20 height 12
type input "******"
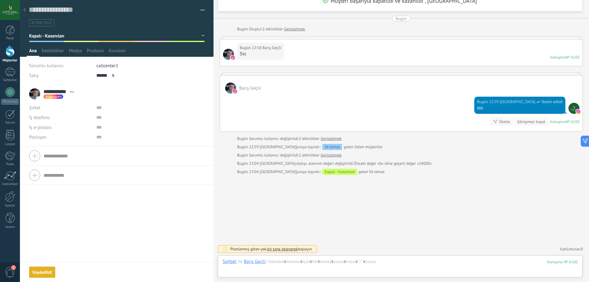
scroll to position [33, 0]
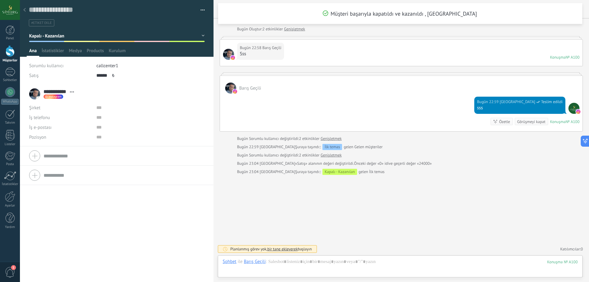
click at [25, 11] on icon at bounding box center [24, 10] width 2 height 4
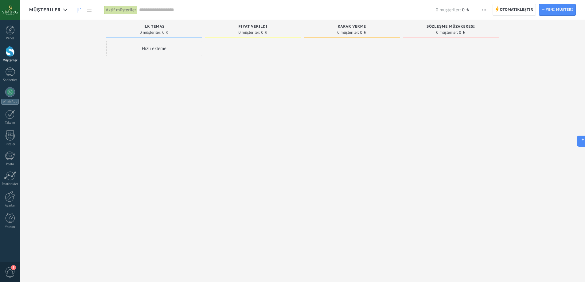
drag, startPoint x: 414, startPoint y: 116, endPoint x: 264, endPoint y: 109, distance: 150.2
click at [264, 109] on div "Gelen müşteriler İstekler: 0 0 0 0 0 0 0 0 0 İlk temas 0 müşteriler: 0 ₺ Hızlı …" at bounding box center [306, 131] width 555 height 223
click at [116, 11] on div "Aktif müşteriler" at bounding box center [120, 10] width 33 height 9
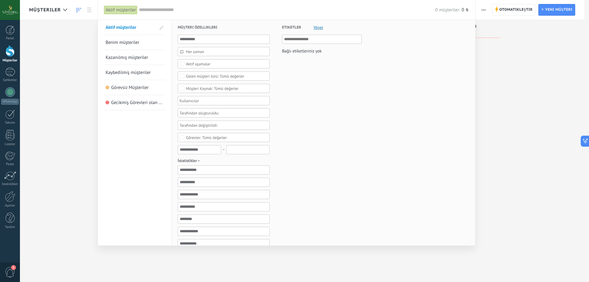
click at [54, 51] on div at bounding box center [294, 141] width 589 height 282
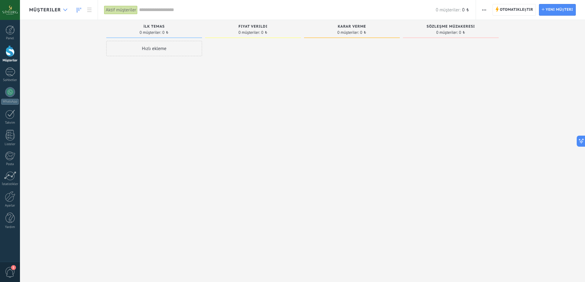
click at [61, 12] on div at bounding box center [65, 10] width 10 height 12
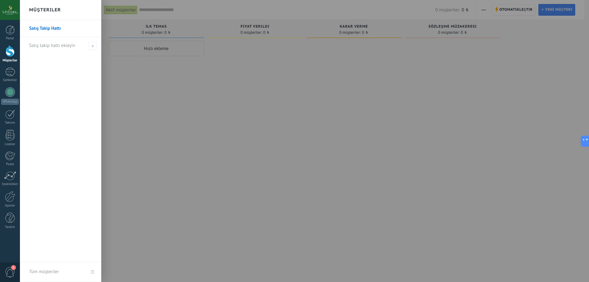
click at [176, 131] on div at bounding box center [314, 141] width 589 height 282
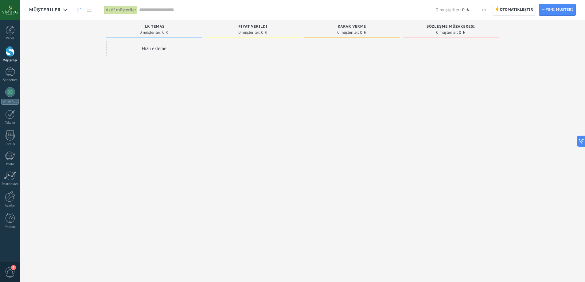
click at [483, 11] on span "button" at bounding box center [484, 10] width 4 height 12
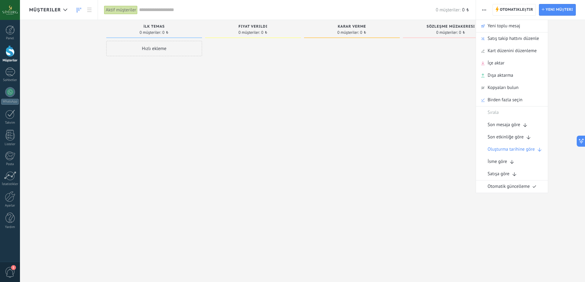
click at [414, 130] on div at bounding box center [451, 142] width 96 height 202
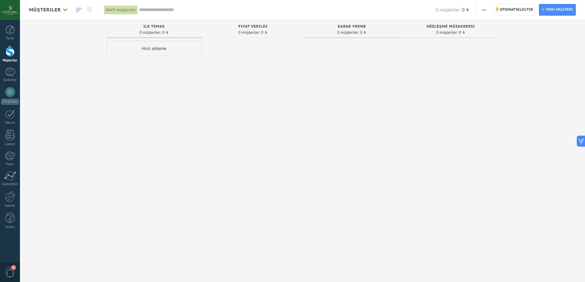
click at [117, 9] on div "Aktif müşteriler" at bounding box center [120, 10] width 33 height 9
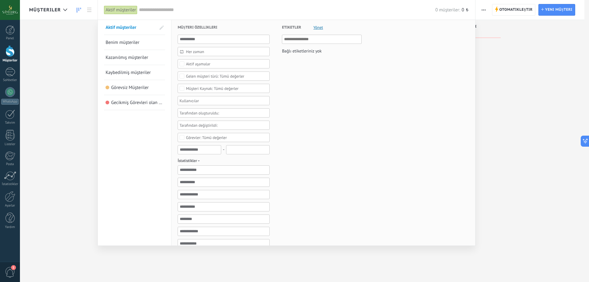
click at [144, 59] on span "Kazanılmış müşteriler" at bounding box center [127, 58] width 43 height 6
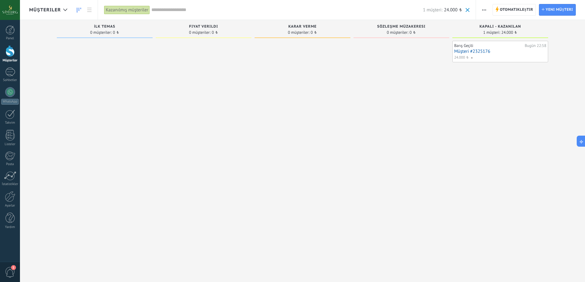
click at [321, 107] on div at bounding box center [302, 142] width 96 height 202
click at [125, 10] on div "Kazanılmış müşteriler" at bounding box center [127, 10] width 46 height 9
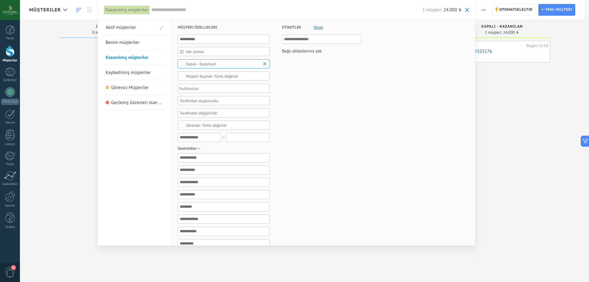
click at [127, 30] on span "Aktif müşteriler" at bounding box center [121, 28] width 30 height 6
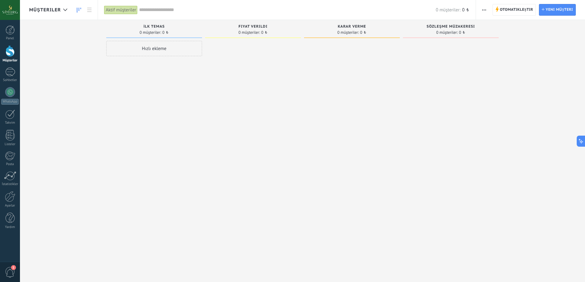
click at [219, 170] on div at bounding box center [253, 142] width 96 height 202
click at [442, 167] on div at bounding box center [451, 142] width 96 height 202
click at [154, 126] on div "Hızlı ekleme" at bounding box center [154, 142] width 96 height 202
click at [210, 178] on div at bounding box center [253, 142] width 96 height 202
click at [322, 110] on div at bounding box center [352, 142] width 96 height 202
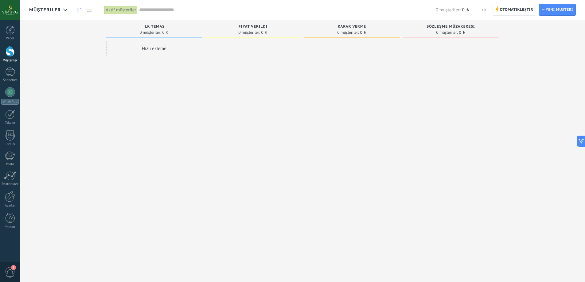
drag, startPoint x: 391, startPoint y: 108, endPoint x: 458, endPoint y: 112, distance: 67.0
click at [439, 111] on div "Gelen müşteriler İstekler: 0 0 0 0 0 0 0 0 0 İlk temas 0 müşteriler: 0 ₺ Hızlı …" at bounding box center [306, 131] width 555 height 223
drag, startPoint x: 250, startPoint y: 110, endPoint x: 375, endPoint y: 111, distance: 124.9
click at [297, 113] on div at bounding box center [253, 142] width 96 height 202
drag, startPoint x: 267, startPoint y: 131, endPoint x: 333, endPoint y: 131, distance: 66.0
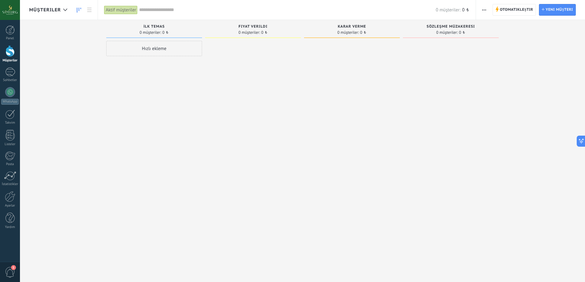
click at [327, 132] on div "Gelen müşteriler İstekler: 0 0 0 0 0 0 0 0 0 İlk temas 0 müşteriler: 0 ₺ Hızlı …" at bounding box center [306, 131] width 555 height 223
drag, startPoint x: 298, startPoint y: 108, endPoint x: 189, endPoint y: 111, distance: 109.0
click at [189, 111] on div "Gelen müşteriler İstekler: 0 0 0 0 0 0 0 0 0 İlk temas 0 müşteriler: 0 ₺ Hızlı …" at bounding box center [306, 131] width 555 height 223
click at [268, 102] on div at bounding box center [253, 142] width 96 height 202
click at [359, 95] on div at bounding box center [352, 142] width 96 height 202
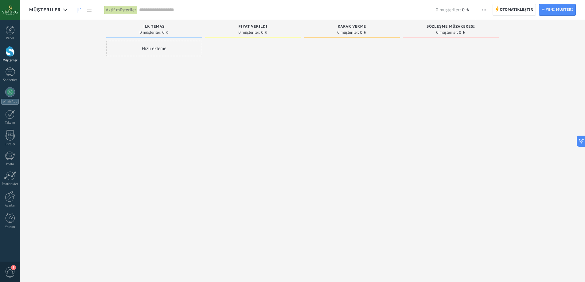
drag, startPoint x: 333, startPoint y: 128, endPoint x: 336, endPoint y: 156, distance: 29.0
click at [336, 154] on div at bounding box center [352, 142] width 96 height 202
click at [307, 139] on div at bounding box center [352, 142] width 96 height 202
click at [13, 28] on div at bounding box center [10, 29] width 9 height 9
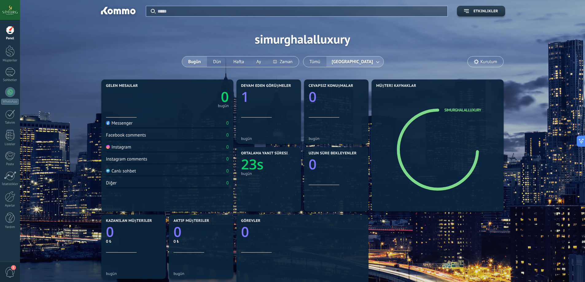
click at [353, 61] on span "[GEOGRAPHIC_DATA]" at bounding box center [352, 62] width 44 height 8
click at [374, 64] on link at bounding box center [377, 62] width 11 height 10
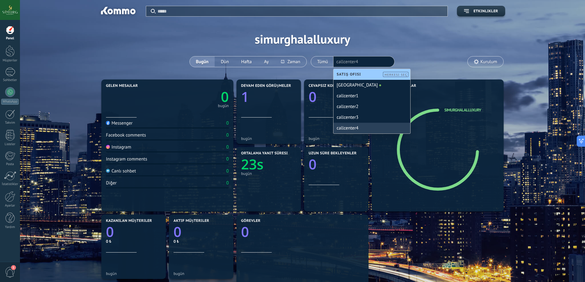
click at [109, 39] on div "Uygula Etkinlikler simurghalalluxury Bugün Dün Hafta Ay Tümü Simurg Hotel callc…" at bounding box center [302, 39] width 546 height 78
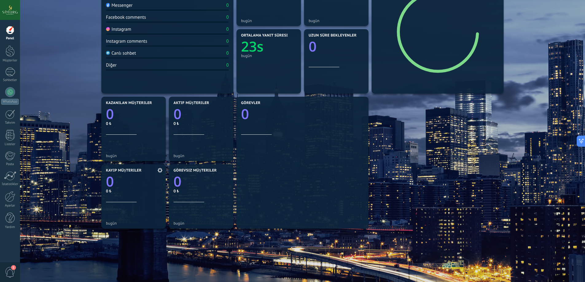
scroll to position [60, 0]
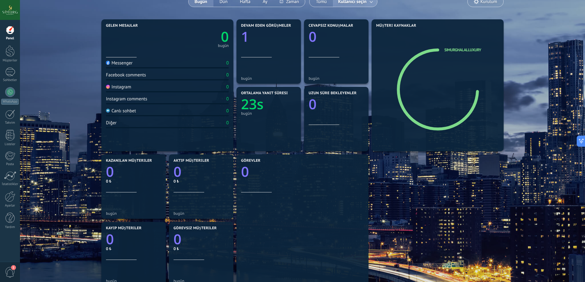
click at [84, 79] on div "Gelen mesajlar 0 bugün Messenger 0 Facebook comments 0 Instagram 0 Instagram co…" at bounding box center [302, 187] width 546 height 338
click at [10, 67] on div "Panel Müşteriler 1 Sohbetler WhatsApp Satışlar" at bounding box center [10, 130] width 20 height 210
click at [6, 78] on link "1 Sohbetler" at bounding box center [10, 75] width 20 height 15
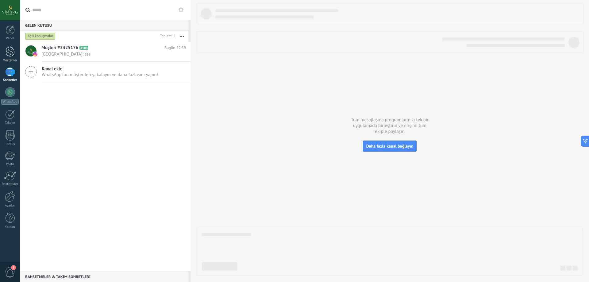
click at [4, 47] on link "Müşteriler" at bounding box center [10, 53] width 20 height 17
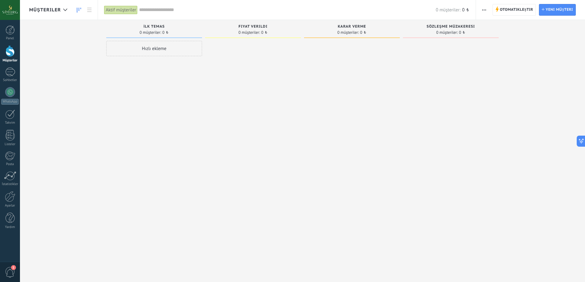
click at [471, 111] on div at bounding box center [451, 142] width 96 height 202
click at [484, 11] on span "button" at bounding box center [484, 10] width 4 height 12
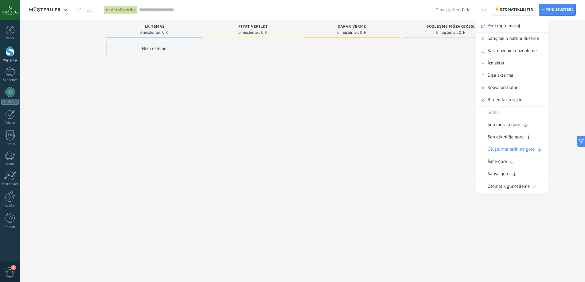
click at [429, 98] on div at bounding box center [451, 142] width 96 height 202
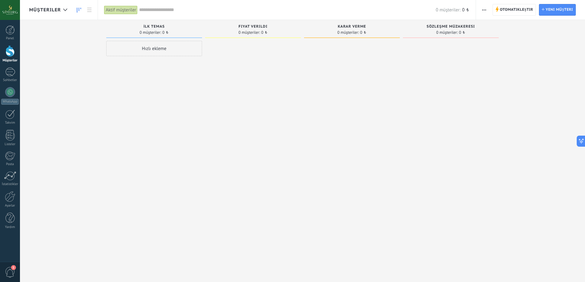
click at [342, 110] on div at bounding box center [352, 142] width 96 height 202
click at [6, 207] on div "Ayarlar" at bounding box center [10, 206] width 18 height 4
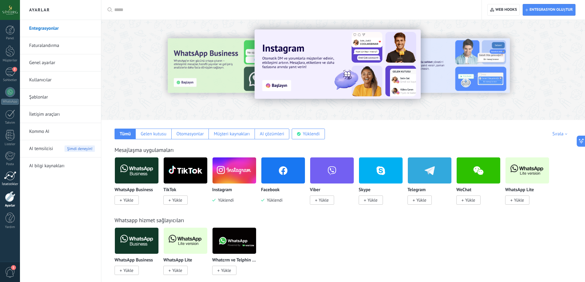
click at [6, 173] on div at bounding box center [10, 175] width 12 height 9
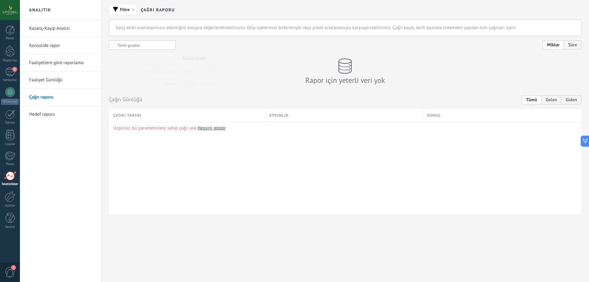
click at [193, 177] on div "Üzgünüz, bu parametrelere sahip çağrı yok. Hepsini göster" at bounding box center [345, 168] width 473 height 92
click at [13, 209] on div "Panel Müşteriler 2 Sohbetler WhatsApp Satışlar" at bounding box center [10, 130] width 20 height 210
click at [0, 202] on link "Ayarlar" at bounding box center [10, 199] width 20 height 17
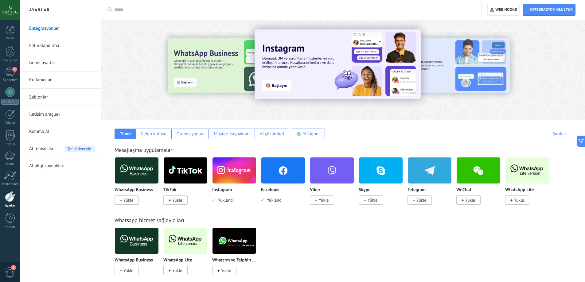
click at [52, 42] on link "Faturalandırma" at bounding box center [62, 45] width 66 height 17
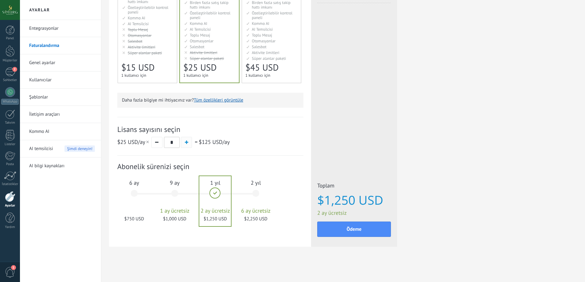
click at [188, 142] on button "button" at bounding box center [186, 142] width 11 height 11
click at [157, 145] on button "button" at bounding box center [156, 142] width 11 height 11
click at [141, 191] on div "6 ay $900 USD" at bounding box center [134, 196] width 33 height 43
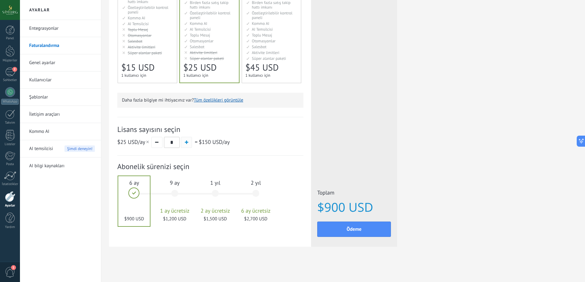
click at [187, 138] on button "button" at bounding box center [186, 142] width 11 height 11
click at [240, 110] on div "Plan detayları Sınırsız lisans ve 10GB depolama alanı içeren ücretsiz deneme sü…" at bounding box center [210, 76] width 186 height 323
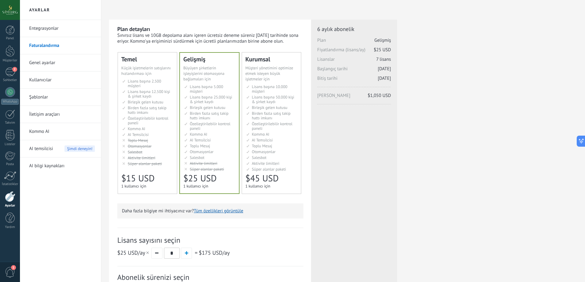
click at [534, 111] on div "Plan detayları Sınırsız lisans ve 10GB depolama alanı içeren ücretsiz deneme sü…" at bounding box center [343, 196] width 468 height 353
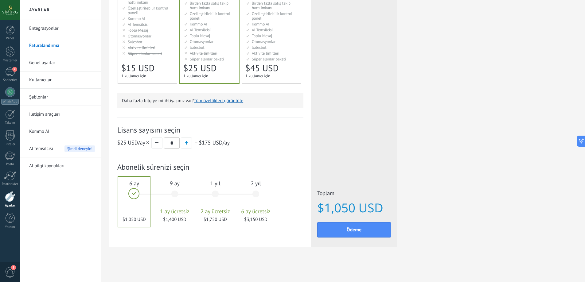
scroll to position [111, 0]
click at [336, 208] on span "$1,050 USD" at bounding box center [354, 207] width 74 height 14
click at [336, 207] on span "$1,050 USD" at bounding box center [354, 207] width 74 height 14
click at [438, 116] on div "Plan detayları Sınırsız lisans ve 10GB depolama alanı içeren ücretsiz deneme sü…" at bounding box center [343, 85] width 468 height 353
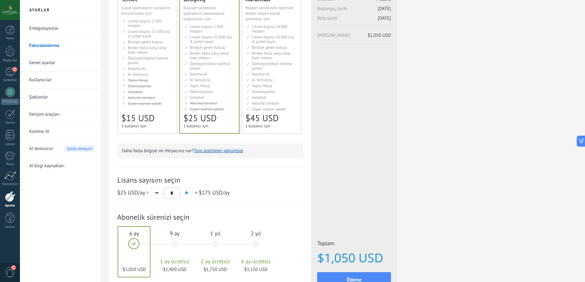
scroll to position [0, 0]
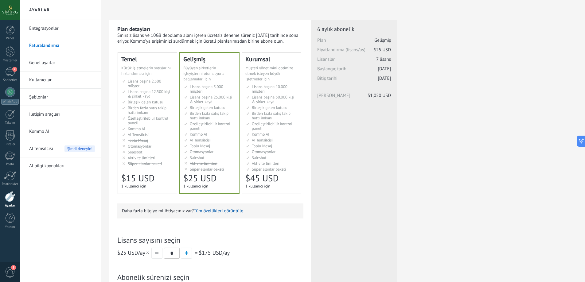
click at [432, 127] on div "Plan detayları Sınırsız lisans ve 10GB depolama alanı içeren ücretsiz deneme sü…" at bounding box center [343, 196] width 468 height 353
click at [400, 131] on div "Plan detayları Sınırsız lisans ve 10GB depolama alanı içeren ücretsiz deneme sü…" at bounding box center [343, 196] width 468 height 353
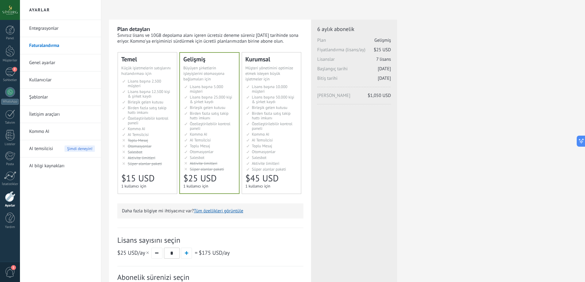
click at [400, 131] on div "Plan detayları Sınırsız lisans ve 10GB depolama alanı içeren ücretsiz deneme sü…" at bounding box center [343, 196] width 468 height 353
click at [399, 126] on div "Plan detayları Sınırsız lisans ve 10GB depolama alanı içeren ücretsiz deneme sü…" at bounding box center [343, 196] width 468 height 353
click at [155, 256] on button "button" at bounding box center [156, 253] width 11 height 11
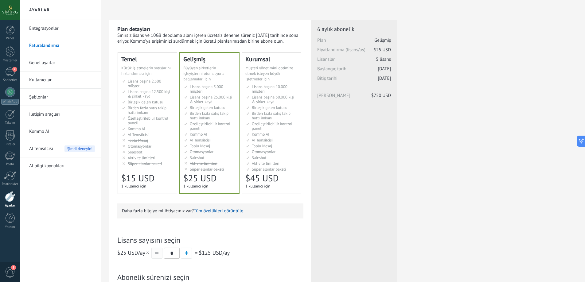
click at [155, 256] on button "button" at bounding box center [156, 253] width 11 height 11
click at [140, 136] on span "AI Temsilcisi" at bounding box center [138, 134] width 21 height 5
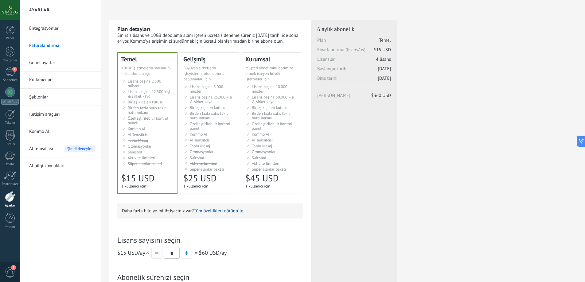
click at [157, 252] on button "button" at bounding box center [156, 253] width 11 height 11
click at [207, 120] on span "Birden fazla satış takip hattı imkanı" at bounding box center [209, 116] width 39 height 10
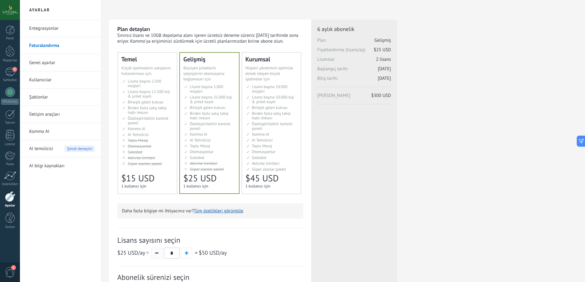
click at [161, 251] on button "button" at bounding box center [156, 253] width 11 height 11
type input "*"
click at [452, 163] on div "Plan detayları Sınırsız lisans ve 10GB depolama alanı içeren ücretsiz deneme sü…" at bounding box center [343, 196] width 468 height 353
click at [472, 162] on div "Plan detayları Sınırsız lisans ve 10GB depolama alanı içeren ücretsiz deneme sü…" at bounding box center [343, 196] width 468 height 353
click at [29, 10] on h2 "Ayarlar" at bounding box center [61, 10] width 66 height 20
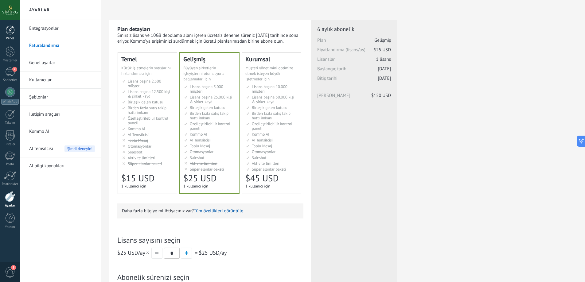
click at [1, 34] on link "Panel" at bounding box center [10, 32] width 20 height 15
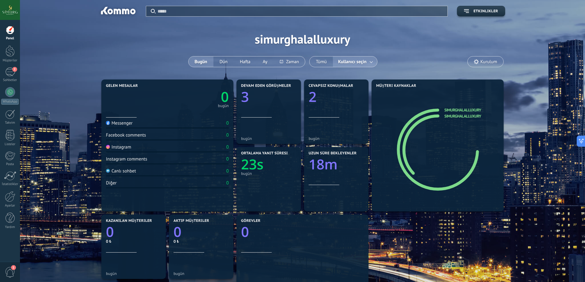
click at [3, 67] on div "Panel Müşteriler 2 Sohbetler WhatsApp Satışlar" at bounding box center [10, 130] width 20 height 210
click at [6, 70] on div "2" at bounding box center [10, 72] width 10 height 9
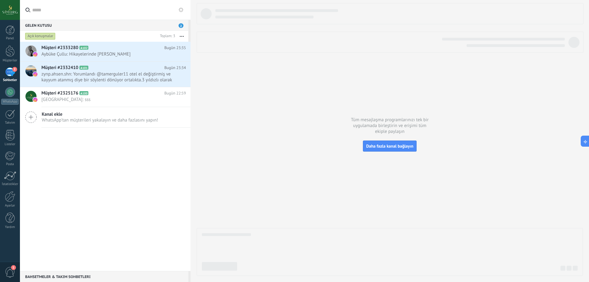
click at [118, 185] on div "Müşteri #2333280 A102 Bugün 23:35 Aybüke Çullu: Hikayelerinde sizden bahsettile…" at bounding box center [105, 156] width 171 height 229
click at [118, 78] on span "zynp.ahsen.shn: Yorumlandı @tamerguler11 otel el değiştirmiş ve kayyum atanmış …" at bounding box center [107, 77] width 133 height 12
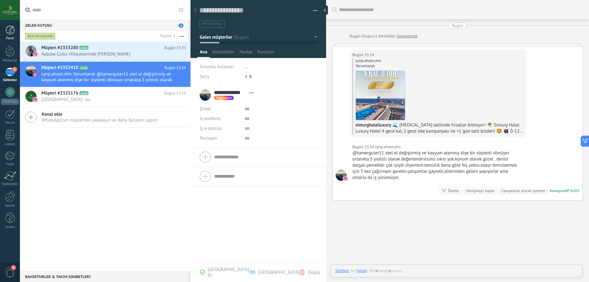
click at [10, 37] on div "Panel" at bounding box center [10, 39] width 18 height 4
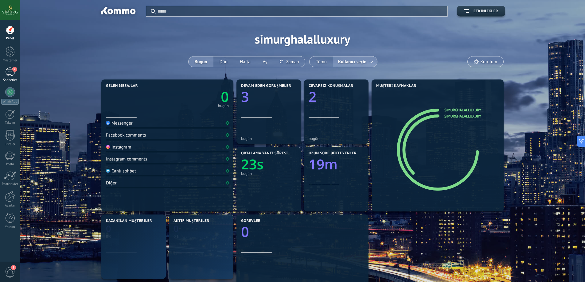
click at [10, 69] on div "2" at bounding box center [10, 72] width 10 height 9
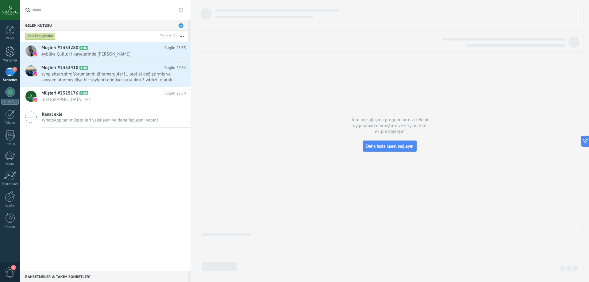
click at [7, 58] on link "Müşteriler" at bounding box center [10, 53] width 20 height 17
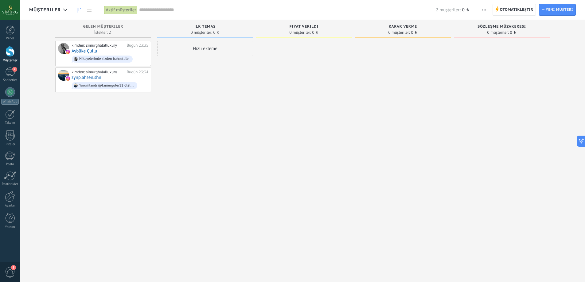
click at [226, 136] on div "Hızlı ekleme" at bounding box center [205, 142] width 96 height 202
click at [99, 52] on div "kimden: simurghalalluxury Bugün 23:35 Aybüke Çullu Hikayelerinde sizden bahsett…" at bounding box center [109, 53] width 77 height 21
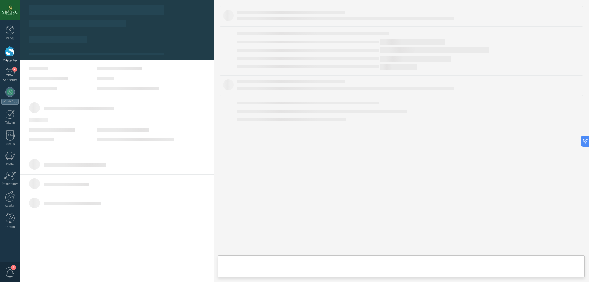
type textarea "**********"
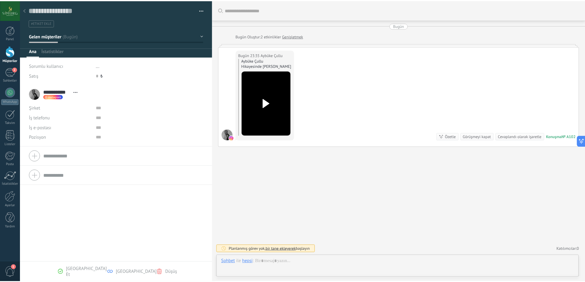
scroll to position [9, 0]
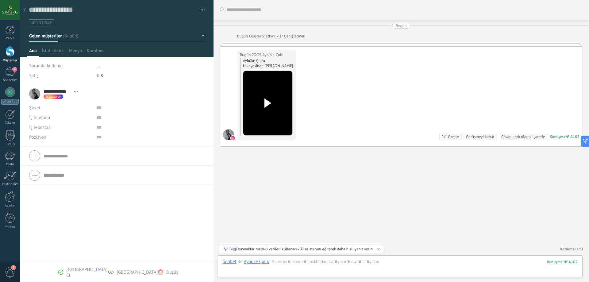
click at [269, 99] on icon at bounding box center [267, 103] width 13 height 9
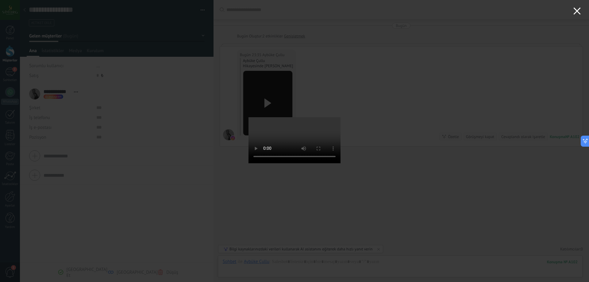
click at [575, 8] on icon "button" at bounding box center [577, 10] width 7 height 7
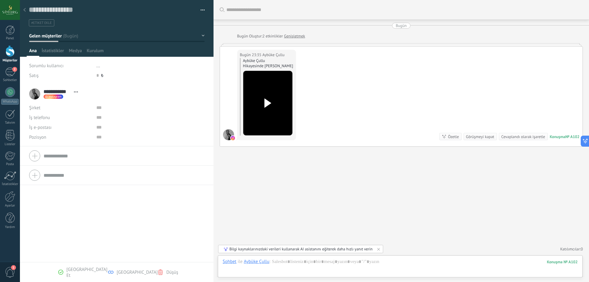
click at [25, 12] on use at bounding box center [24, 10] width 2 height 4
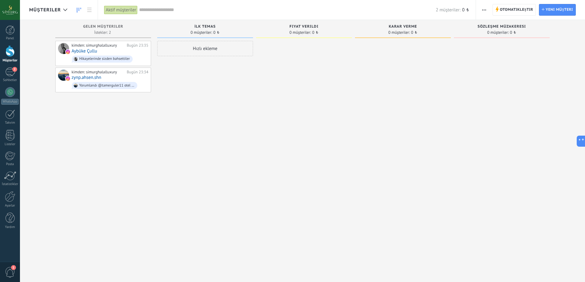
click at [184, 177] on div "Hızlı ekleme" at bounding box center [205, 142] width 96 height 202
drag, startPoint x: 377, startPoint y: 124, endPoint x: 297, endPoint y: 117, distance: 80.4
click at [279, 116] on div "Gelen müşteriler İstekler: 2 0 0 0 2 0 0 0 2 kimden: simurghalalluxury Bugün 23…" at bounding box center [306, 131] width 555 height 223
drag, startPoint x: 327, startPoint y: 105, endPoint x: 294, endPoint y: 104, distance: 33.2
click at [307, 105] on div "Gelen müşteriler İstekler: 2 0 0 0 2 0 0 0 2 kimden: simurghalalluxury Bugün 23…" at bounding box center [306, 131] width 555 height 223
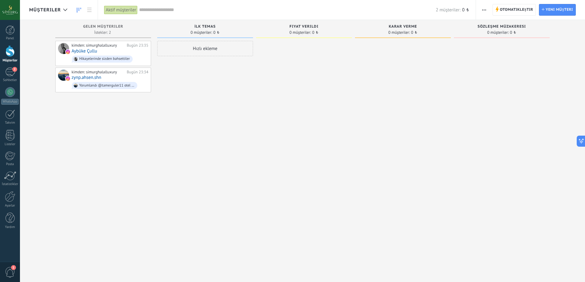
drag, startPoint x: 296, startPoint y: 122, endPoint x: 429, endPoint y: 101, distance: 133.8
click at [406, 106] on div "Gelen müşteriler İstekler: 2 0 0 0 2 0 0 0 2 kimden: simurghalalluxury Bugün 23…" at bounding box center [306, 131] width 555 height 223
click at [446, 8] on span "2 müşteriler:" at bounding box center [447, 10] width 25 height 6
click at [333, 118] on div at bounding box center [304, 142] width 96 height 202
click at [158, 10] on input "text" at bounding box center [287, 10] width 296 height 6
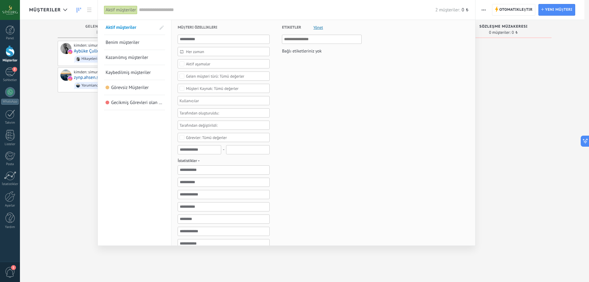
click at [35, 139] on div at bounding box center [294, 141] width 589 height 282
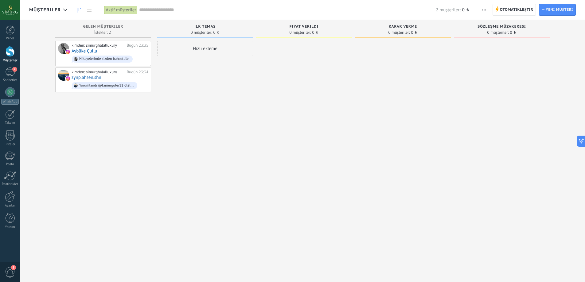
click at [69, 124] on div "kimden: simurghalalluxury Bugün 23:35 Aybüke Çullu Hikayelerinde sizden bahsett…" at bounding box center [103, 142] width 96 height 202
click at [11, 73] on div "2" at bounding box center [10, 72] width 10 height 9
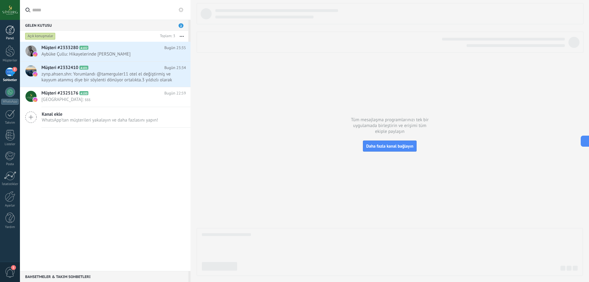
click at [10, 26] on div at bounding box center [10, 29] width 9 height 9
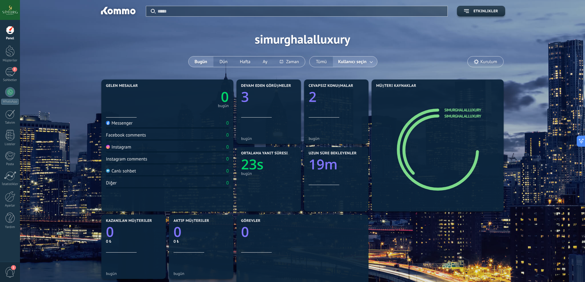
click at [541, 31] on div "Uygula Etkinlikler simurghalalluxury Bugün Dün Hafta Ay Tümü Kullanıcı seçin Ku…" at bounding box center [302, 39] width 546 height 78
click at [218, 57] on button "Dün" at bounding box center [223, 61] width 20 height 10
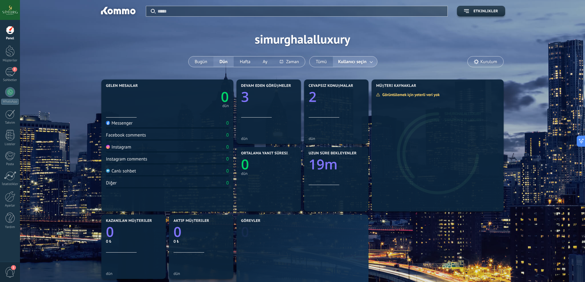
click at [204, 64] on button "Bugün" at bounding box center [200, 61] width 25 height 10
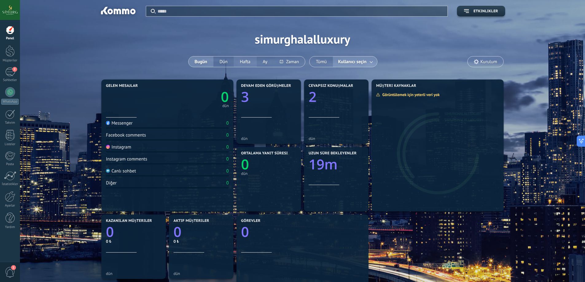
click at [247, 60] on button "Hafta" at bounding box center [245, 61] width 23 height 10
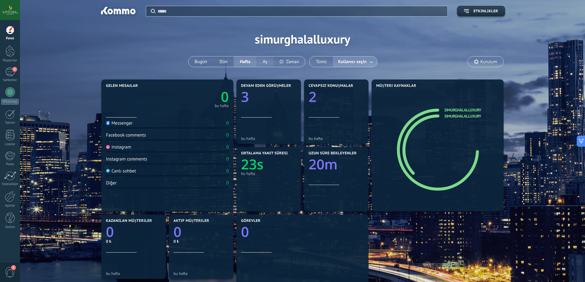
click at [263, 59] on button "Ay" at bounding box center [264, 61] width 17 height 10
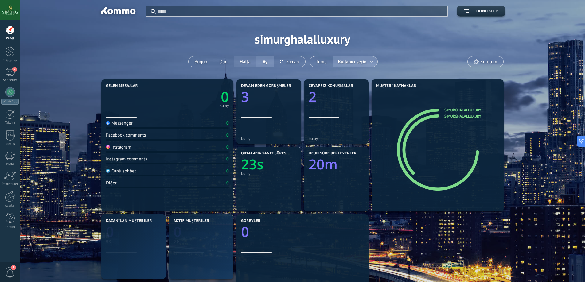
click at [235, 61] on button "Hafta" at bounding box center [245, 61] width 23 height 10
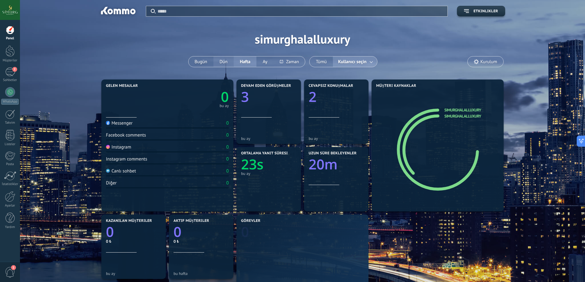
click at [227, 60] on button "Dün" at bounding box center [223, 61] width 20 height 10
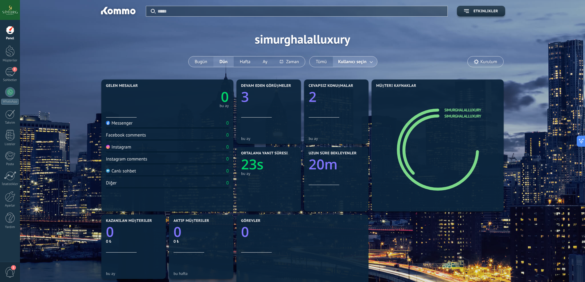
click at [208, 59] on button "Bugün" at bounding box center [200, 61] width 25 height 10
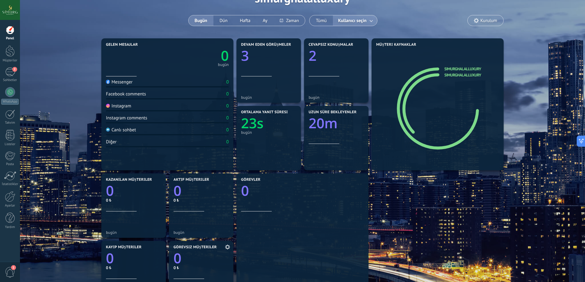
scroll to position [152, 0]
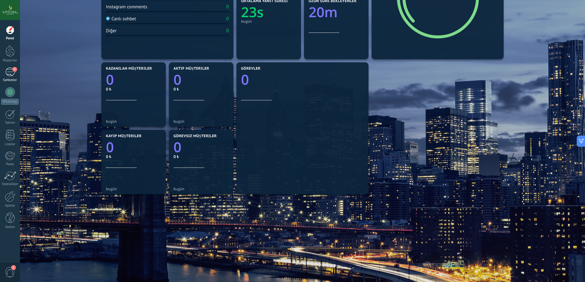
click at [12, 73] on div "2" at bounding box center [10, 72] width 10 height 9
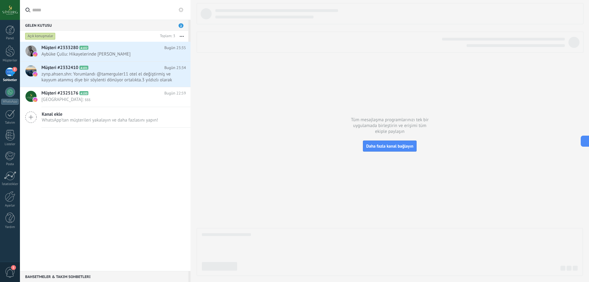
click at [35, 120] on icon at bounding box center [31, 117] width 12 height 12
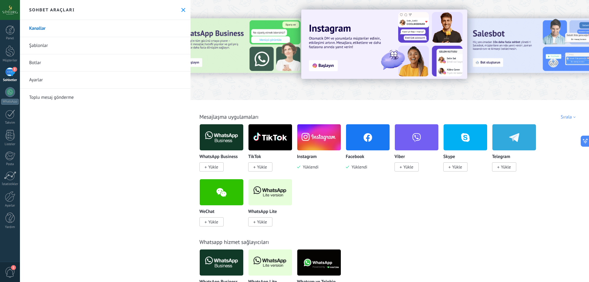
click at [438, 228] on div "Whatsapp hizmet sağlayıcıları WhatsApp Business Yükle WhatsApp Lite Yükle Whatc…" at bounding box center [389, 261] width 395 height 70
click at [178, 9] on div "Sohbet araçları" at bounding box center [105, 10] width 171 height 20
click at [185, 11] on div "Sohbet araçları" at bounding box center [105, 10] width 171 height 20
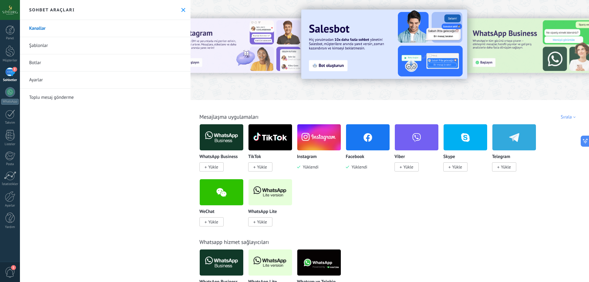
click at [181, 13] on div "Sohbet araçları" at bounding box center [105, 10] width 171 height 20
click at [182, 12] on button at bounding box center [183, 9] width 5 height 5
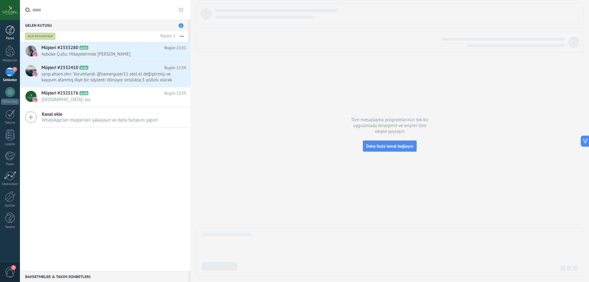
click at [6, 38] on div "Panel" at bounding box center [10, 39] width 18 height 4
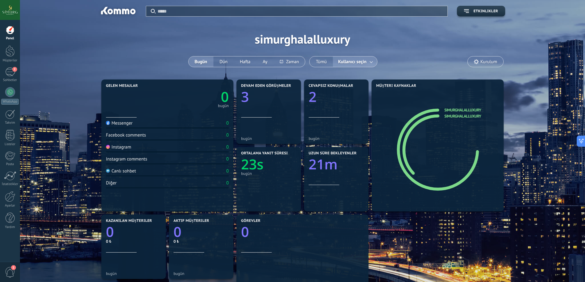
click at [153, 48] on div "Uygula Etkinlikler simurghalalluxury Bugün Dün Hafta Ay Tümü Kullanıcı seçin Ku…" at bounding box center [302, 39] width 546 height 78
click at [112, 41] on div "Uygula Etkinlikler simurghalalluxury Bugün Dün Hafta Ay Tümü Kullanıcı seçin Ku…" at bounding box center [302, 39] width 546 height 78
drag, startPoint x: 136, startPoint y: 13, endPoint x: 70, endPoint y: 13, distance: 66.3
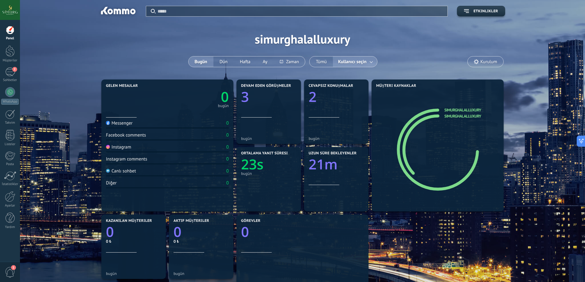
click at [78, 13] on div "Uygula Etkinlikler simurghalalluxury Bugün Dün Hafta Ay Tümü Kullanıcı seçin Ku…" at bounding box center [302, 39] width 546 height 78
click at [76, 29] on div "Uygula Etkinlikler simurghalalluxury Bugün Dün Hafta Ay Tümü Kullanıcı seçin Ku…" at bounding box center [302, 39] width 546 height 78
click at [155, 40] on div "Uygula Etkinlikler simurghalalluxury Bugün Dün Hafta Ay Tümü Kullanıcı seçin Ku…" at bounding box center [302, 39] width 546 height 78
click at [168, 12] on input "text" at bounding box center [300, 11] width 286 height 6
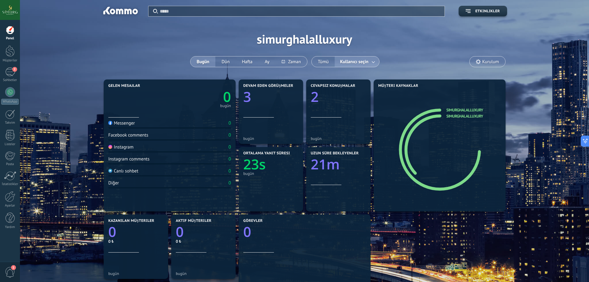
click at [114, 44] on div at bounding box center [294, 141] width 589 height 282
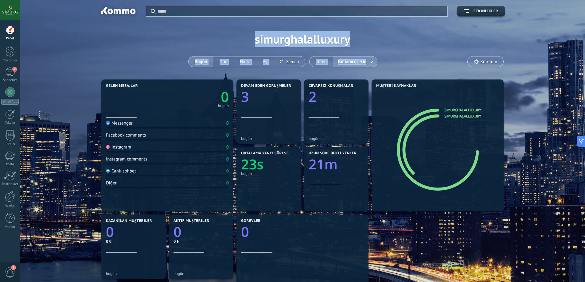
drag, startPoint x: 272, startPoint y: 42, endPoint x: 399, endPoint y: 49, distance: 126.9
click at [399, 49] on div "Uygula Etkinlikler simurghalalluxury Bugün Dün Hafta Ay Tümü Kullanıcı seçin Ku…" at bounding box center [302, 39] width 546 height 78
click at [396, 41] on div "Uygula Etkinlikler simurghalalluxury Bugün Dün Hafta Ay Tümü Kullanıcı seçin Ku…" at bounding box center [302, 39] width 546 height 78
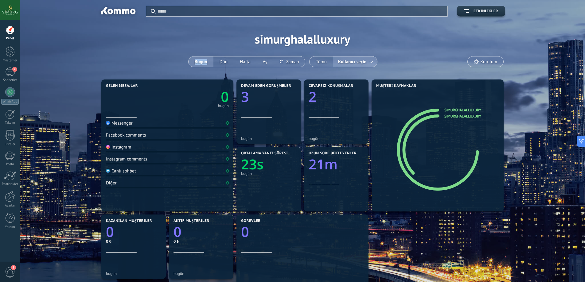
drag, startPoint x: 355, startPoint y: 36, endPoint x: 208, endPoint y: 33, distance: 147.3
click at [206, 34] on div "Uygula Etkinlikler simurghalalluxury Bugün Dün Hafta Ay Tümü Kullanıcı seçin Ku…" at bounding box center [302, 39] width 546 height 78
click at [208, 33] on div "Uygula Etkinlikler simurghalalluxury Bugün Dün Hafta Ay Tümü Kullanıcı seçin Ku…" at bounding box center [302, 39] width 546 height 78
drag, startPoint x: 220, startPoint y: 32, endPoint x: 377, endPoint y: 36, distance: 156.3
click at [377, 36] on div "Uygula Etkinlikler simurghalalluxury Bugün Dün Hafta Ay Tümü Kullanıcı seçin Ku…" at bounding box center [302, 39] width 546 height 78
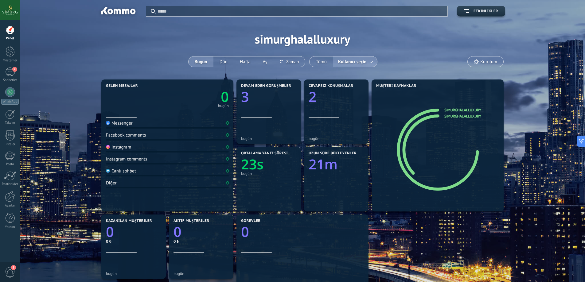
click at [361, 37] on div "Uygula Etkinlikler simurghalalluxury Bugün Dün Hafta Ay Tümü Kullanıcı seçin Ku…" at bounding box center [302, 39] width 546 height 78
drag, startPoint x: 361, startPoint y: 37, endPoint x: 211, endPoint y: 27, distance: 150.0
click at [211, 27] on div "Uygula Etkinlikler simurghalalluxury Bugün Dün Hafta Ay Tümü Kullanıcı seçin Ku…" at bounding box center [302, 39] width 546 height 78
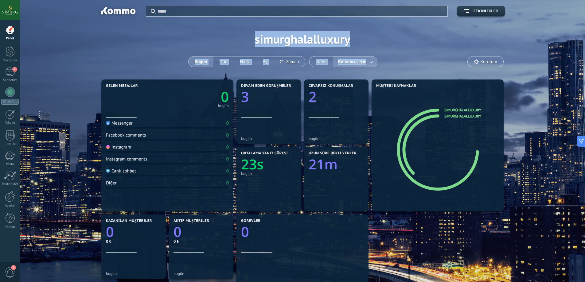
drag, startPoint x: 252, startPoint y: 39, endPoint x: 375, endPoint y: 42, distance: 123.1
click at [375, 42] on div "Uygula Etkinlikler simurghalalluxury Bugün Dün Hafta Ay Tümü Kullanıcı seçin Ku…" at bounding box center [302, 39] width 546 height 78
click at [373, 42] on div "Uygula Etkinlikler simurghalalluxury Bugün Dün Hafta Ay Tümü Kullanıcı seçin Ku…" at bounding box center [302, 39] width 546 height 78
drag, startPoint x: 357, startPoint y: 40, endPoint x: 252, endPoint y: 33, distance: 105.8
click at [252, 33] on div "Uygula Etkinlikler simurghalalluxury Bugün Dün Hafta Ay Tümü Kullanıcı seçin Ku…" at bounding box center [302, 39] width 546 height 78
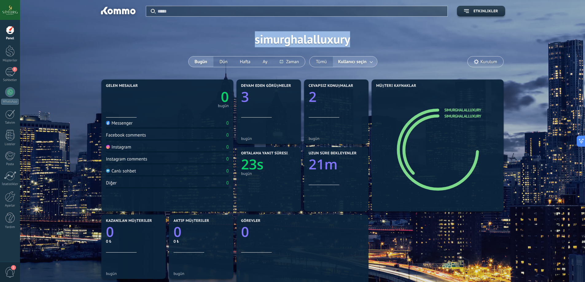
click at [237, 37] on div "Uygula Etkinlikler simurghalalluxury Bugün Dün Hafta Ay Tümü Kullanıcı seçin Ku…" at bounding box center [302, 39] width 546 height 78
drag, startPoint x: 247, startPoint y: 37, endPoint x: 361, endPoint y: 42, distance: 114.3
click at [361, 42] on div "Uygula Etkinlikler simurghalalluxury Bugün Dün Hafta Ay Tümü Kullanıcı seçin Ku…" at bounding box center [302, 39] width 546 height 78
drag, startPoint x: 355, startPoint y: 42, endPoint x: 236, endPoint y: 28, distance: 119.6
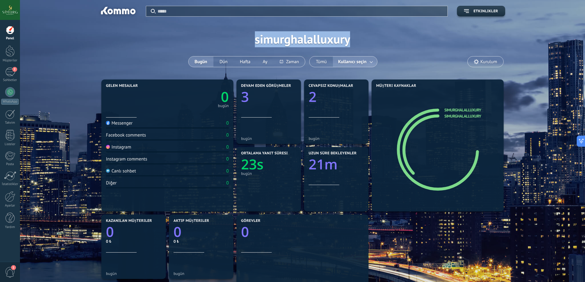
click at [236, 28] on div "Uygula Etkinlikler simurghalalluxury Bugün Dün Hafta Ay Tümü Kullanıcı seçin Ku…" at bounding box center [302, 39] width 546 height 78
click at [235, 28] on div "Uygula Etkinlikler simurghalalluxury Bugün Dün Hafta Ay Tümü Kullanıcı seçin Ku…" at bounding box center [302, 39] width 546 height 78
drag, startPoint x: 236, startPoint y: 28, endPoint x: 373, endPoint y: 44, distance: 137.9
click at [373, 44] on div "Uygula Etkinlikler simurghalalluxury Bugün Dün Hafta Ay Tümü Kullanıcı seçin Ku…" at bounding box center [302, 39] width 546 height 78
click at [386, 42] on div "Uygula Etkinlikler simurghalalluxury Bugün Dün Hafta Ay Tümü Kullanıcı seçin Ku…" at bounding box center [302, 39] width 546 height 78
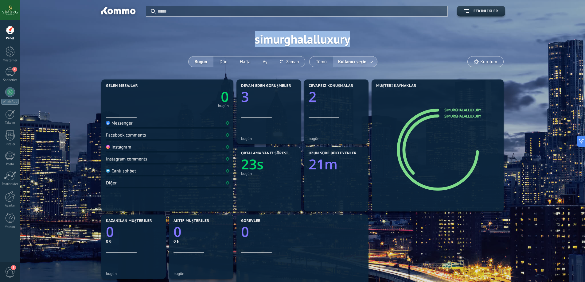
drag, startPoint x: 365, startPoint y: 38, endPoint x: 245, endPoint y: 28, distance: 120.8
click at [245, 28] on div "Uygula Etkinlikler simurghalalluxury Bugün Dün Hafta Ay Tümü Kullanıcı seçin Ku…" at bounding box center [302, 39] width 546 height 78
click at [209, 28] on div "Uygula Etkinlikler simurghalalluxury Bugün Dün Hafta Ay Tümü Kullanıcı seçin Ku…" at bounding box center [302, 39] width 546 height 78
drag, startPoint x: 222, startPoint y: 35, endPoint x: 246, endPoint y: 39, distance: 23.6
click at [246, 39] on div "Uygula Etkinlikler simurghalalluxury Bugün Dün Hafta Ay Tümü Kullanıcı seçin Ku…" at bounding box center [302, 39] width 546 height 78
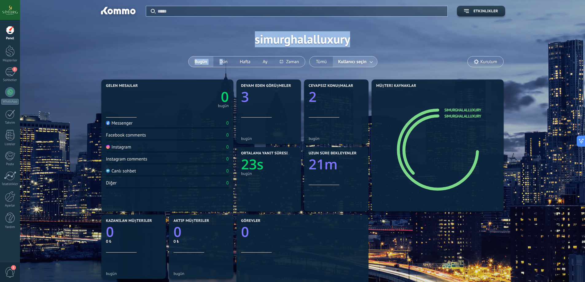
click at [246, 39] on div "Uygula Etkinlikler simurghalalluxury Bugün Dün Hafta Ay Tümü Kullanıcı seçin Ku…" at bounding box center [302, 39] width 546 height 78
drag, startPoint x: 246, startPoint y: 39, endPoint x: 334, endPoint y: 47, distance: 87.8
click at [334, 47] on div "Uygula Etkinlikler simurghalalluxury Bugün Dün Hafta Ay Tümü Kullanıcı seçin Ku…" at bounding box center [302, 39] width 546 height 78
click at [305, 40] on div "Uygula Etkinlikler simurghalalluxury Bugün Dün Hafta Ay Tümü Kullanıcı seçin Ku…" at bounding box center [302, 39] width 546 height 78
click at [306, 40] on div "Uygula Etkinlikler simurghalalluxury Bugün Dün Hafta Ay Tümü Kullanıcı seçin Ku…" at bounding box center [302, 39] width 546 height 78
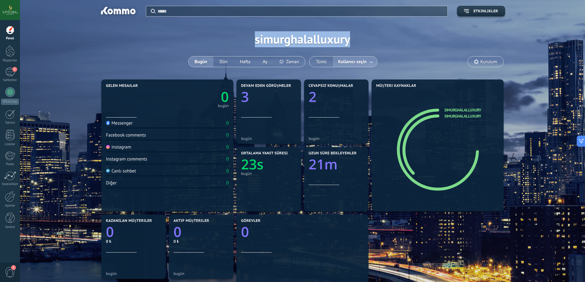
click at [306, 40] on div "Uygula Etkinlikler simurghalalluxury Bugün Dün Hafta Ay Tümü Kullanıcı seçin Ku…" at bounding box center [302, 39] width 546 height 78
click at [377, 35] on div "Uygula Etkinlikler simurghalalluxury Bugün Dün Hafta Ay Tümü Kullanıcı seçin Ku…" at bounding box center [302, 39] width 546 height 78
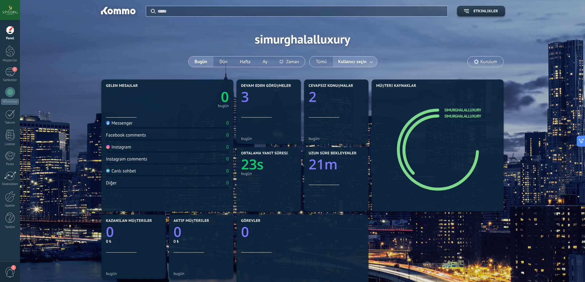
click at [322, 44] on div "Uygula Etkinlikler simurghalalluxury Bugün Dün Hafta Ay Tümü Kullanıcı seçin Ku…" at bounding box center [302, 39] width 546 height 78
click at [350, 43] on div "Uygula Etkinlikler simurghalalluxury Bugün Dün Hafta Ay Tümü Kullanıcı seçin Ku…" at bounding box center [302, 39] width 546 height 78
click at [318, 45] on div "Uygula Etkinlikler simurghalalluxury Bugün Dün Hafta Ay Tümü Kullanıcı seçin Ku…" at bounding box center [302, 39] width 546 height 78
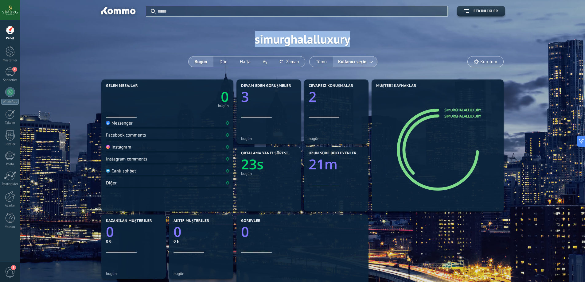
click at [318, 45] on div "Uygula Etkinlikler simurghalalluxury Bugün Dün Hafta Ay Tümü Kullanıcı seçin Ku…" at bounding box center [302, 39] width 546 height 78
click at [261, 39] on div "Uygula Etkinlikler simurghalalluxury Bugün Dün Hafta Ay Tümü Kullanıcı seçin Ku…" at bounding box center [302, 39] width 546 height 78
click at [258, 41] on div "Uygula Etkinlikler simurghalalluxury Bugün Dün Hafta Ay Tümü Kullanıcı seçin Ku…" at bounding box center [302, 39] width 546 height 78
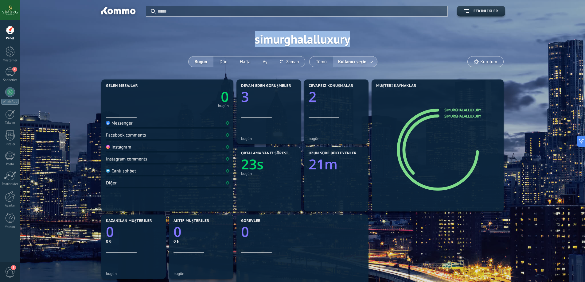
click at [245, 44] on div "Uygula Etkinlikler simurghalalluxury Bugün Dün Hafta Ay Tümü Kullanıcı seçin Ku…" at bounding box center [302, 39] width 546 height 78
click at [294, 41] on div "Uygula Etkinlikler simurghalalluxury Bugün Dün Hafta Ay Tümü Kullanıcı seçin Ku…" at bounding box center [302, 39] width 546 height 78
click at [295, 40] on div "Uygula Etkinlikler simurghalalluxury Bugün Dün Hafta Ay Tümü Kullanıcı seçin Ku…" at bounding box center [302, 39] width 546 height 78
click at [218, 42] on div "Uygula Etkinlikler simurghalalluxury Bugün Dün Hafta Ay Tümü Kullanıcı seçin Ku…" at bounding box center [302, 39] width 546 height 78
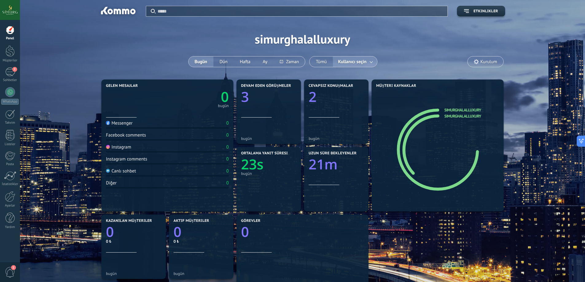
click at [280, 41] on div "Uygula Etkinlikler simurghalalluxury Bugün Dün Hafta Ay Tümü Kullanıcı seçin Ku…" at bounding box center [302, 39] width 546 height 78
click at [233, 38] on div "Uygula Etkinlikler simurghalalluxury Bugün Dün Hafta Ay Tümü Kullanıcı seçin Ku…" at bounding box center [302, 39] width 546 height 78
click at [279, 38] on div "Uygula Etkinlikler simurghalalluxury Bugün Dün Hafta Ay Tümü Kullanıcı seçin Ku…" at bounding box center [302, 39] width 546 height 78
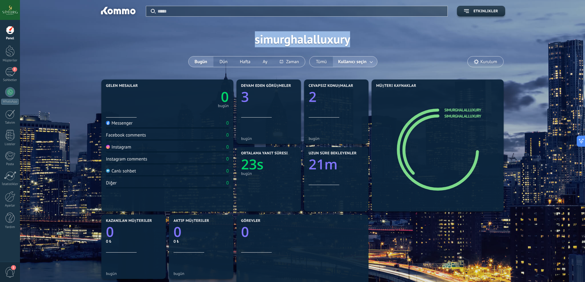
click at [317, 37] on div "Uygula Etkinlikler simurghalalluxury Bugün Dün Hafta Ay Tümü Kullanıcı seçin Ku…" at bounding box center [302, 39] width 546 height 78
click at [319, 37] on div "Uygula Etkinlikler simurghalalluxury Bugün Dün Hafta Ay Tümü Kullanıcı seçin Ku…" at bounding box center [302, 39] width 546 height 78
click at [319, 40] on div "Uygula Etkinlikler simurghalalluxury Bugün Dün Hafta Ay Tümü Kullanıcı seçin Ku…" at bounding box center [302, 39] width 546 height 78
click at [290, 41] on div "Uygula Etkinlikler simurghalalluxury Bugün Dün Hafta Ay Tümü Kullanıcı seçin Ku…" at bounding box center [302, 39] width 546 height 78
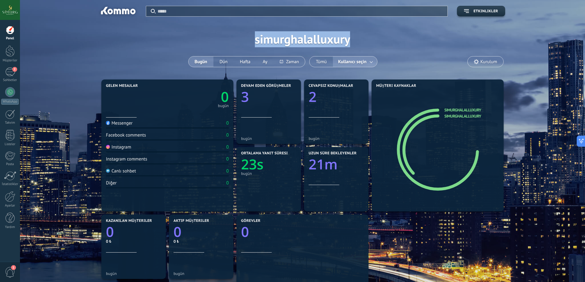
click at [290, 41] on div "Uygula Etkinlikler simurghalalluxury Bugün Dün Hafta Ay Tümü Kullanıcı seçin Ku…" at bounding box center [302, 39] width 546 height 78
click at [253, 36] on div "Uygula Etkinlikler simurghalalluxury Bugün Dün Hafta Ay Tümü Kullanıcı seçin Ku…" at bounding box center [302, 39] width 546 height 78
click at [274, 34] on div "Uygula Etkinlikler simurghalalluxury Bugün Dün Hafta Ay Tümü Kullanıcı seçin Ku…" at bounding box center [302, 39] width 546 height 78
click at [307, 40] on div "Uygula Etkinlikler simurghalalluxury Bugün Dün Hafta Ay Tümü Kullanıcı seçin Ku…" at bounding box center [302, 39] width 546 height 78
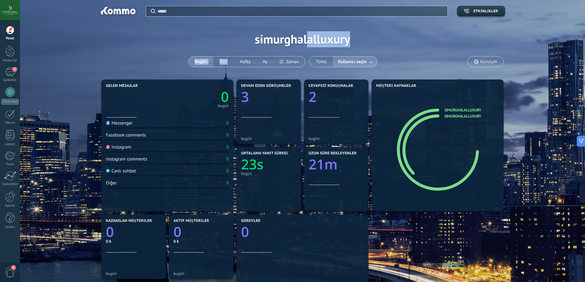
drag, startPoint x: 307, startPoint y: 40, endPoint x: 233, endPoint y: 36, distance: 74.1
click at [233, 36] on div "Uygula Etkinlikler simurghalalluxury Bugün Dün Hafta Ay Tümü Kullanıcı seçin Ku…" at bounding box center [302, 39] width 546 height 78
drag, startPoint x: 242, startPoint y: 32, endPoint x: 358, endPoint y: 32, distance: 115.7
click at [358, 32] on div "Uygula Etkinlikler simurghalalluxury Bugün Dün Hafta Ay Tümü Kullanıcı seçin Ku…" at bounding box center [302, 39] width 546 height 78
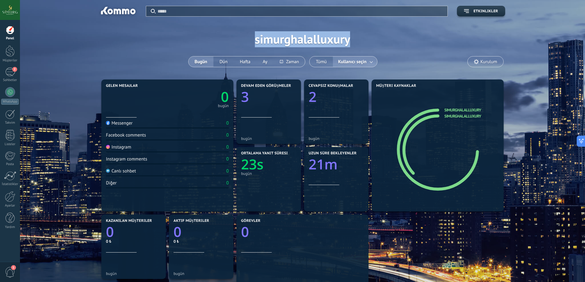
click at [358, 32] on div "Uygula Etkinlikler simurghalalluxury Bugün Dün Hafta Ay Tümü Kullanıcı seçin Ku…" at bounding box center [302, 39] width 546 height 78
drag, startPoint x: 356, startPoint y: 35, endPoint x: 244, endPoint y: 36, distance: 112.3
click at [244, 36] on div "Uygula Etkinlikler simurghalalluxury Bugün Dün Hafta Ay Tümü Kullanıcı seçin Ku…" at bounding box center [302, 39] width 546 height 78
drag, startPoint x: 242, startPoint y: 35, endPoint x: 397, endPoint y: 39, distance: 155.3
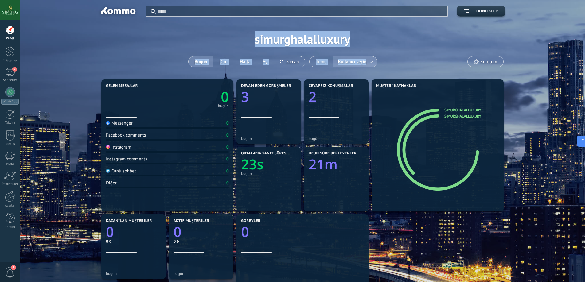
click at [397, 39] on div "Uygula Etkinlikler simurghalalluxury Bugün Dün Hafta Ay Tümü Kullanıcı seçin Ku…" at bounding box center [302, 39] width 546 height 78
click at [384, 40] on div "Uygula Etkinlikler simurghalalluxury Bugün Dün Hafta Ay Tümü Kullanıcı seçin Ku…" at bounding box center [302, 39] width 546 height 78
drag, startPoint x: 353, startPoint y: 32, endPoint x: 255, endPoint y: 37, distance: 97.4
click at [255, 37] on div "Uygula Etkinlikler simurghalalluxury Bugün Dün Hafta Ay Tümü Kullanıcı seçin Ku…" at bounding box center [302, 39] width 546 height 78
click at [257, 36] on div "Uygula Etkinlikler simurghalalluxury Bugün Dün Hafta Ay Tümü Kullanıcı seçin Ku…" at bounding box center [302, 39] width 546 height 78
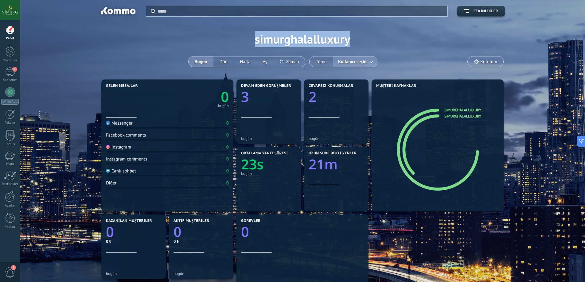
click at [253, 36] on div "Uygula Etkinlikler simurghalalluxury Bugün Dün Hafta Ay Tümü Kullanıcı seçin Ku…" at bounding box center [302, 39] width 546 height 78
drag, startPoint x: 239, startPoint y: 36, endPoint x: 367, endPoint y: 50, distance: 128.7
click at [367, 50] on div "Uygula Etkinlikler simurghalalluxury Bugün Dün Hafta Ay Tümü Kullanıcı seçin Ku…" at bounding box center [302, 39] width 546 height 78
click at [373, 44] on div "Uygula Etkinlikler simurghalalluxury Bugün Dün Hafta Ay Tümü Kullanıcı seçin Ku…" at bounding box center [302, 39] width 546 height 78
click at [458, 52] on div "Uygula Etkinlikler simurghalalluxury Bugün Dün Hafta Ay Tümü Kullanıcı seçin Ku…" at bounding box center [302, 39] width 546 height 78
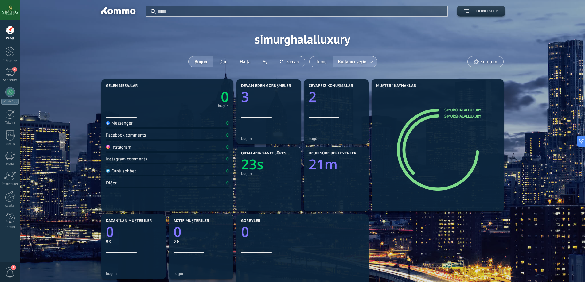
click at [478, 13] on span "Etkinlikler" at bounding box center [485, 11] width 25 height 4
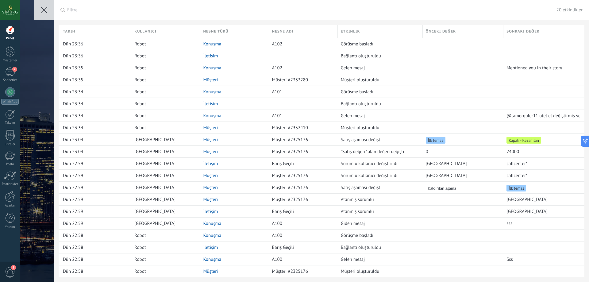
click at [41, 6] on button at bounding box center [44, 10] width 20 height 20
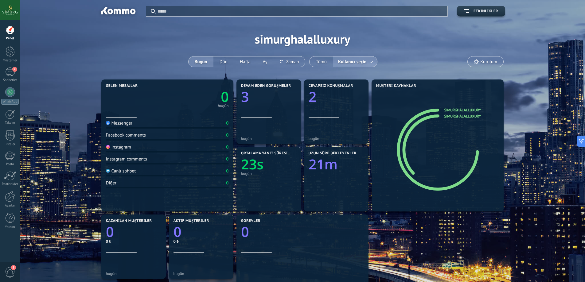
click at [61, 23] on div "Uygula Etkinlikler simurghalalluxury Bugün Dün Hafta Ay Tümü Kullanıcı seçin Ku…" at bounding box center [302, 39] width 546 height 78
click at [111, 49] on div "Uygula Etkinlikler simurghalalluxury Bugün Dün Hafta Ay Tümü Kullanıcı seçin Ku…" at bounding box center [302, 39] width 546 height 78
click at [288, 41] on div "Uygula Etkinlikler simurghalalluxury Bugün Dün Hafta Ay Tümü Kullanıcı seçin Ku…" at bounding box center [302, 39] width 546 height 78
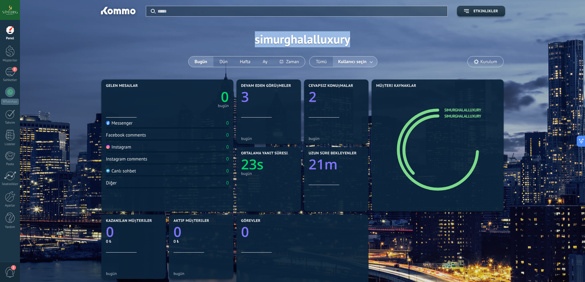
click at [288, 41] on div "Uygula Etkinlikler simurghalalluxury Bugün Dün Hafta Ay Tümü Kullanıcı seçin Ku…" at bounding box center [302, 39] width 546 height 78
click at [195, 38] on div "Uygula Etkinlikler simurghalalluxury Bugün Dün Hafta Ay Tümü Kullanıcı seçin Ku…" at bounding box center [302, 39] width 546 height 78
click at [290, 37] on div "Uygula Etkinlikler simurghalalluxury Bugün Dün Hafta Ay Tümü Kullanıcı seçin Ku…" at bounding box center [302, 39] width 546 height 78
click at [227, 37] on div "Uygula Etkinlikler simurghalalluxury Bugün Dün Hafta Ay Tümü Kullanıcı seçin Ku…" at bounding box center [302, 39] width 546 height 78
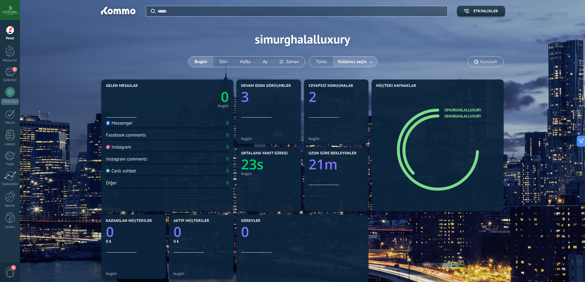
click at [259, 36] on div "Uygula Etkinlikler simurghalalluxury Bugün Dün Hafta Ay Tümü Kullanıcı seçin Ku…" at bounding box center [302, 39] width 546 height 78
click at [174, 36] on div "Uygula Etkinlikler simurghalalluxury Bugün Dün Hafta Ay Tümü Kullanıcı seçin Ku…" at bounding box center [302, 39] width 546 height 78
click at [268, 35] on div "Uygula Etkinlikler simurghalalluxury Bugün Dün Hafta Ay Tümü Kullanıcı seçin Ku…" at bounding box center [302, 39] width 546 height 78
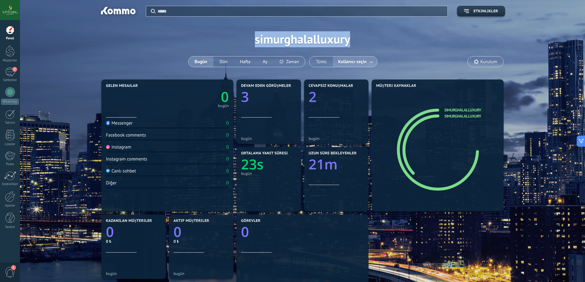
click at [272, 44] on div "Uygula Etkinlikler simurghalalluxury Bugün Dün Hafta Ay Tümü Kullanıcı seçin Ku…" at bounding box center [302, 39] width 546 height 78
click at [247, 38] on div "Uygula Etkinlikler simurghalalluxury Bugün Dün Hafta Ay Tümü Kullanıcı seçin Ku…" at bounding box center [302, 39] width 546 height 78
click at [290, 44] on div "Uygula Etkinlikler simurghalalluxury Bugün Dün Hafta Ay Tümü Kullanıcı seçin Ku…" at bounding box center [302, 39] width 546 height 78
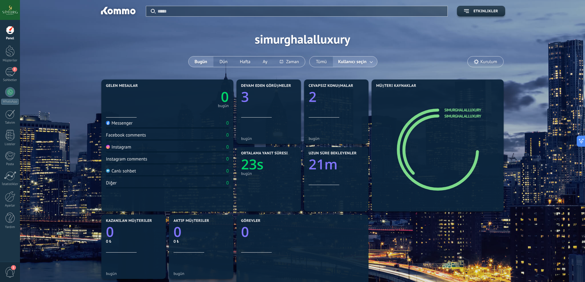
click at [215, 37] on div "Uygula Etkinlikler simurghalalluxury Bugün Dün Hafta Ay Tümü Kullanıcı seçin Ku…" at bounding box center [302, 39] width 546 height 78
click at [276, 48] on div "Uygula Etkinlikler simurghalalluxury Bugün Dün Hafta Ay Tümü Kullanıcı seçin Ku…" at bounding box center [302, 39] width 546 height 78
click at [277, 48] on div "Uygula Etkinlikler simurghalalluxury Bugün Dün Hafta Ay Tümü Kullanıcı seçin Ku…" at bounding box center [302, 39] width 546 height 78
click at [284, 41] on div "Uygula Etkinlikler simurghalalluxury Bugün Dün Hafta Ay Tümü Kullanıcı seçin Ku…" at bounding box center [302, 39] width 546 height 78
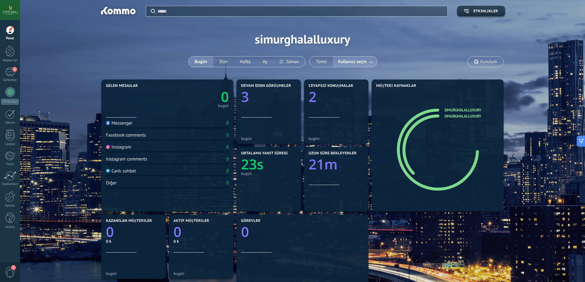
click at [228, 37] on div "Uygula Etkinlikler simurghalalluxury Bugün Dün Hafta Ay Tümü Kullanıcı seçin Ku…" at bounding box center [302, 39] width 546 height 78
click at [247, 33] on div "Uygula Etkinlikler simurghalalluxury Bugün Dün Hafta Ay Tümü Kullanıcı seçin Ku…" at bounding box center [302, 39] width 546 height 78
click at [266, 40] on div "Uygula Etkinlikler simurghalalluxury Bugün Dün Hafta Ay Tümü Kullanıcı seçin Ku…" at bounding box center [302, 39] width 546 height 78
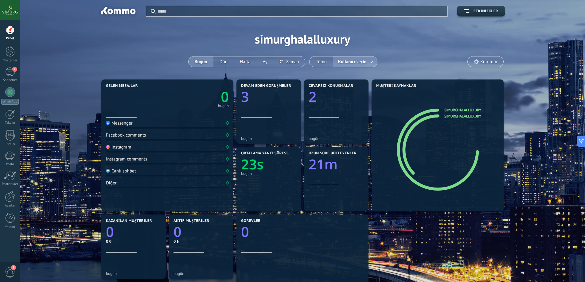
click at [203, 38] on div "Uygula Etkinlikler simurghalalluxury Bugün Dün Hafta Ay Tümü Kullanıcı seçin Ku…" at bounding box center [302, 39] width 546 height 78
click at [295, 44] on div "Uygula Etkinlikler simurghalalluxury Bugün Dün Hafta Ay Tümü Kullanıcı seçin Ku…" at bounding box center [302, 39] width 546 height 78
click at [242, 37] on div "Uygula Etkinlikler simurghalalluxury Bugün Dün Hafta Ay Tümü Kullanıcı seçin Ku…" at bounding box center [302, 39] width 546 height 78
click at [181, 40] on div "Uygula Etkinlikler simurghalalluxury Bugün Dün Hafta Ay Tümü Kullanıcı seçin Ku…" at bounding box center [302, 39] width 546 height 78
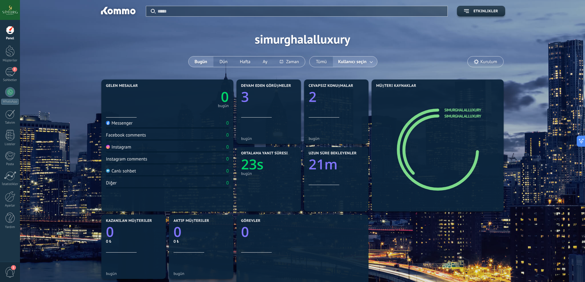
click at [299, 33] on div "Uygula Etkinlikler simurghalalluxury Bugün Dün Hafta Ay Tümü Kullanıcı seçin Ku…" at bounding box center [302, 39] width 546 height 78
click at [290, 35] on div "Uygula Etkinlikler simurghalalluxury Bugün Dün Hafta Ay Tümü Kullanıcı seçin Ku…" at bounding box center [302, 39] width 546 height 78
click at [207, 37] on div "Uygula Etkinlikler simurghalalluxury Bugün Dün Hafta Ay Tümü Kullanıcı seçin Ku…" at bounding box center [302, 39] width 546 height 78
click at [284, 50] on div "Uygula Etkinlikler simurghalalluxury Bugün Dün Hafta Ay Tümü Kullanıcı seçin Ku…" at bounding box center [302, 39] width 546 height 78
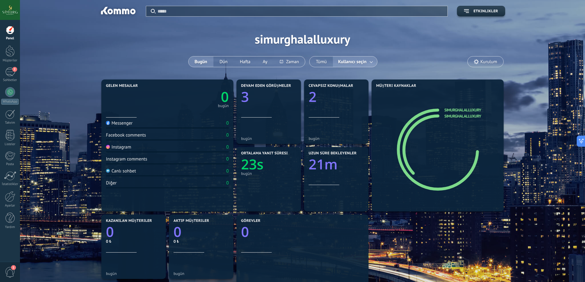
click at [293, 43] on div "Uygula Etkinlikler simurghalalluxury Bugün Dün Hafta Ay Tümü Kullanıcı seçin Ku…" at bounding box center [302, 39] width 546 height 78
click at [172, 43] on div "Uygula Etkinlikler simurghalalluxury Bugün Dün Hafta Ay Tümü Kullanıcı seçin Ku…" at bounding box center [302, 39] width 546 height 78
click at [301, 44] on div "Uygula Etkinlikler simurghalalluxury Bugün Dün Hafta Ay Tümü Kullanıcı seçin Ku…" at bounding box center [302, 39] width 546 height 78
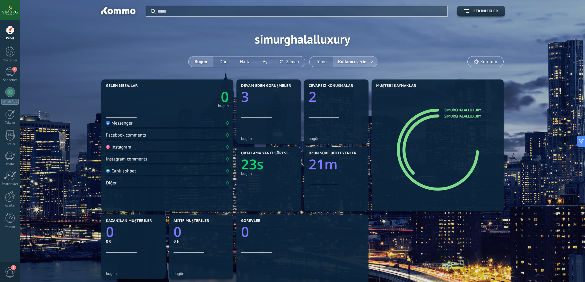
click at [206, 31] on div "Uygula Etkinlikler simurghalalluxury Bugün Dün Hafta Ay Tümü Kullanıcı seçin Ku…" at bounding box center [302, 39] width 546 height 78
click at [264, 43] on div "Uygula Etkinlikler simurghalalluxury Bugün Dün Hafta Ay Tümü Kullanıcı seçin Ku…" at bounding box center [302, 39] width 546 height 78
click at [199, 43] on div "Uygula Etkinlikler simurghalalluxury Bugün Dün Hafta Ay Tümü Kullanıcı seçin Ku…" at bounding box center [302, 39] width 546 height 78
